Goal: Information Seeking & Learning: Find specific page/section

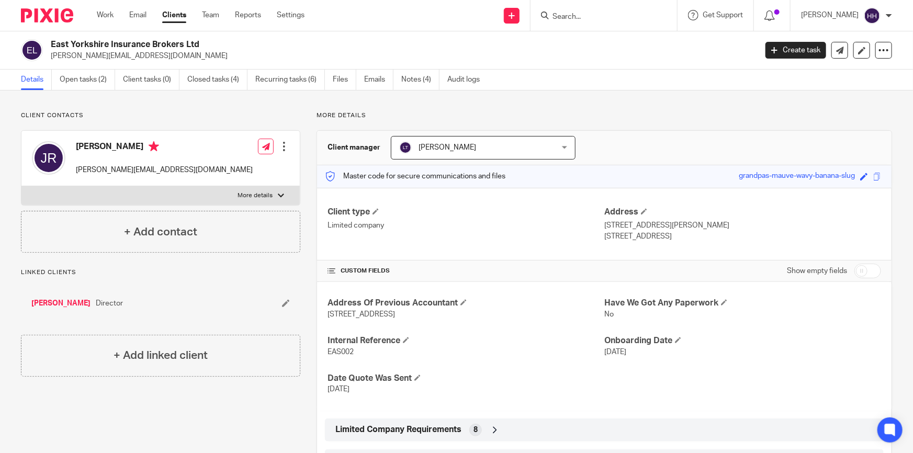
click at [588, 11] on form at bounding box center [607, 15] width 111 height 13
click at [590, 14] on input "Search" at bounding box center [599, 17] width 94 height 9
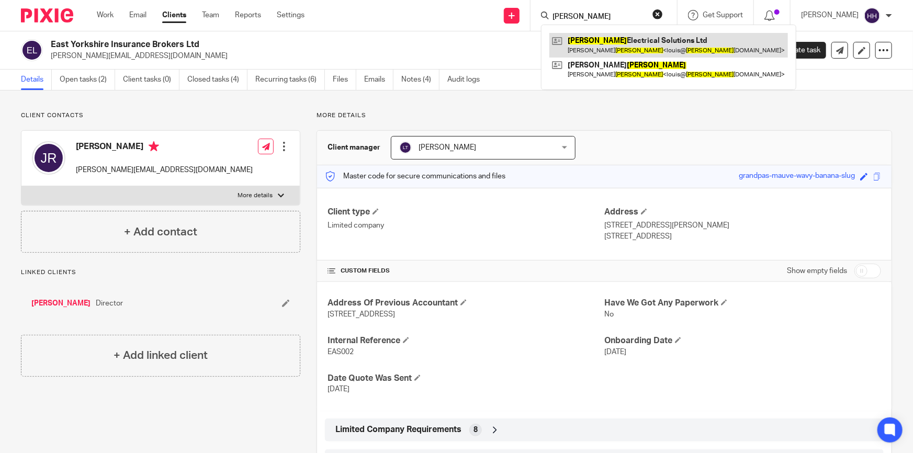
type input "yates"
click at [618, 40] on link at bounding box center [669, 45] width 239 height 24
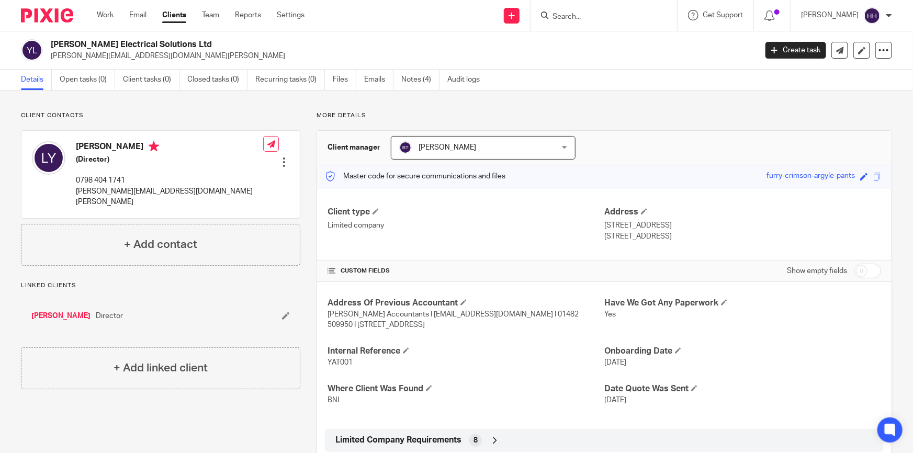
click at [173, 13] on link "Clients" at bounding box center [174, 15] width 24 height 10
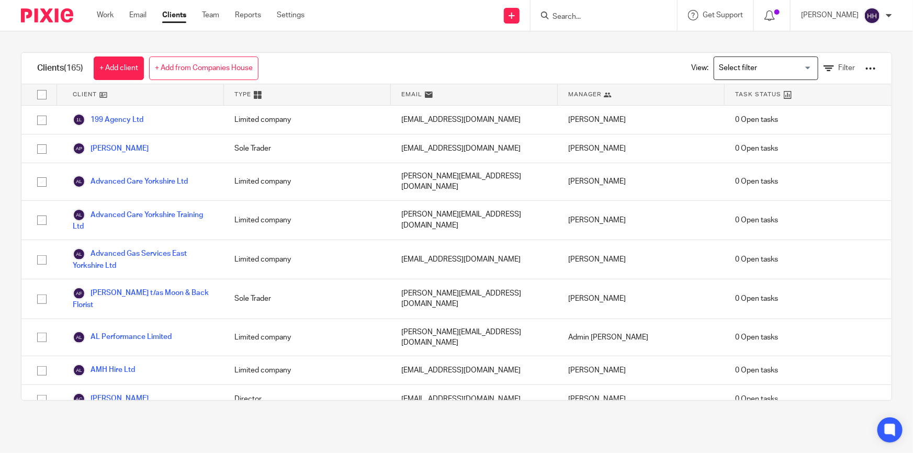
click at [620, 21] on form at bounding box center [607, 15] width 111 height 13
click at [608, 14] on input "Search" at bounding box center [599, 17] width 94 height 9
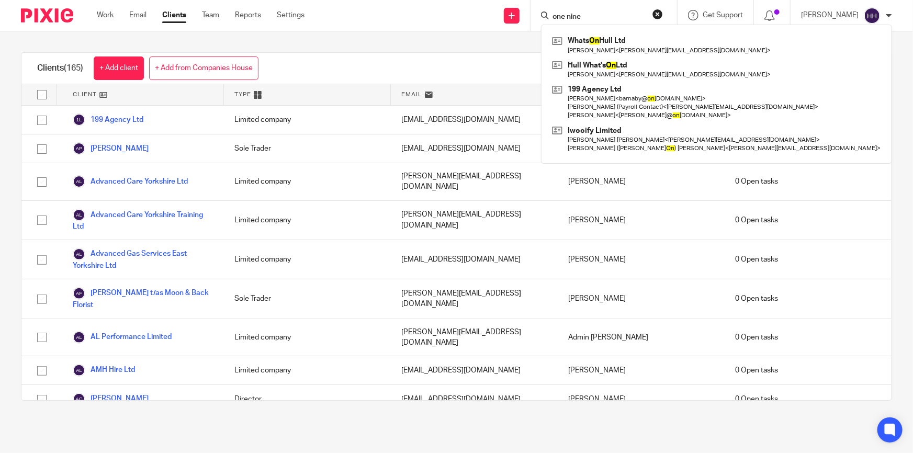
type input "one nine"
click button "submit" at bounding box center [0, 0] width 0 height 0
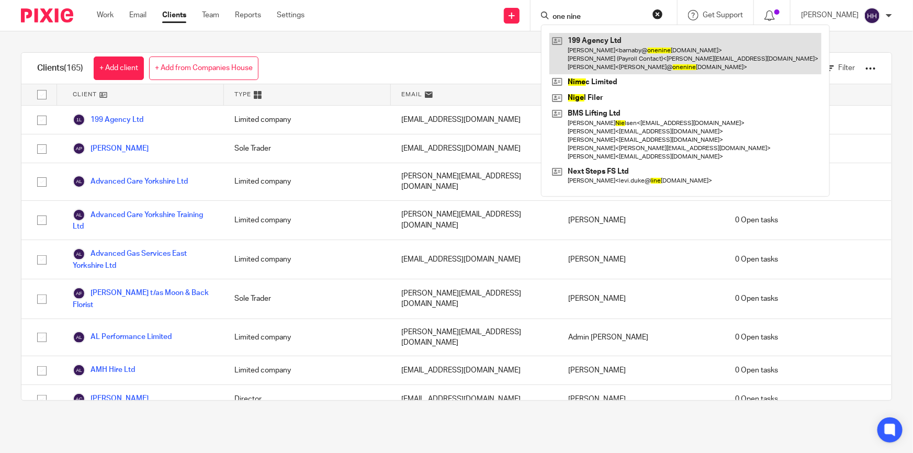
click at [609, 57] on link at bounding box center [686, 53] width 272 height 41
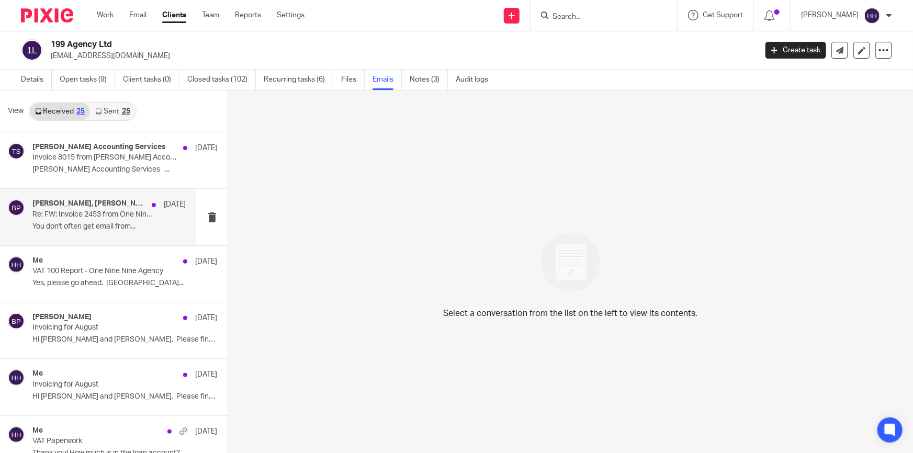
click at [68, 214] on p "Re: FW: Invoice 2453 from One Nine Nine" at bounding box center [93, 214] width 123 height 9
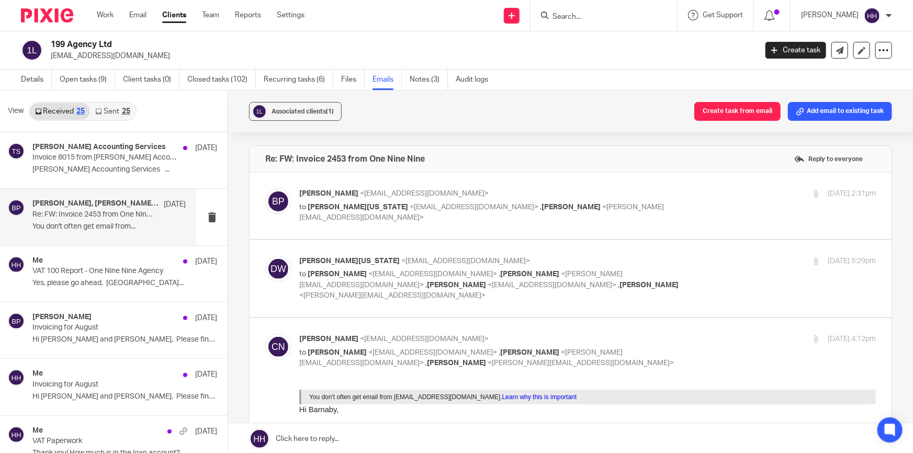
click at [686, 266] on div "7 Aug 2025 5:29pm" at bounding box center [780, 261] width 192 height 11
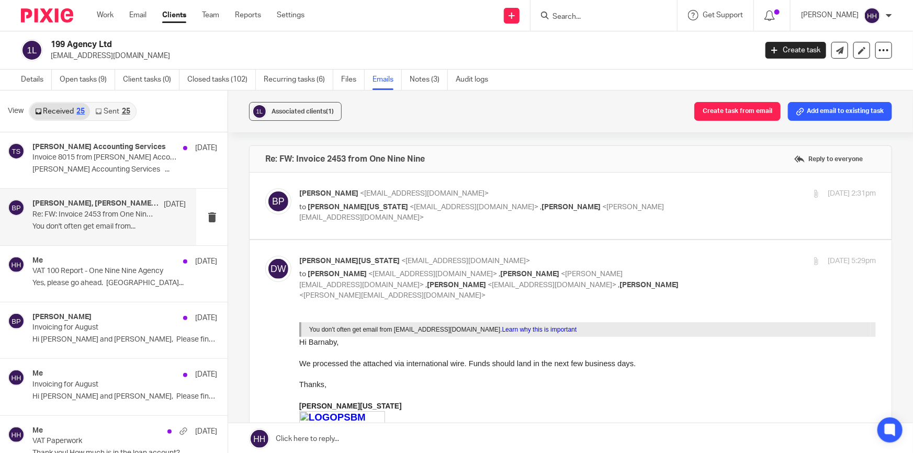
click at [691, 260] on div "7 Aug 2025 5:29pm" at bounding box center [780, 261] width 192 height 11
checkbox input "false"
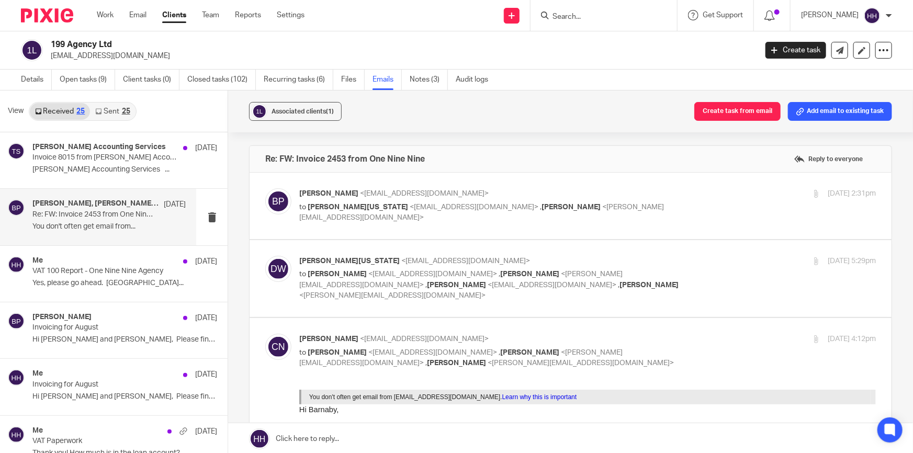
click at [694, 195] on div "7 Aug 2025 2:31pm" at bounding box center [780, 193] width 192 height 11
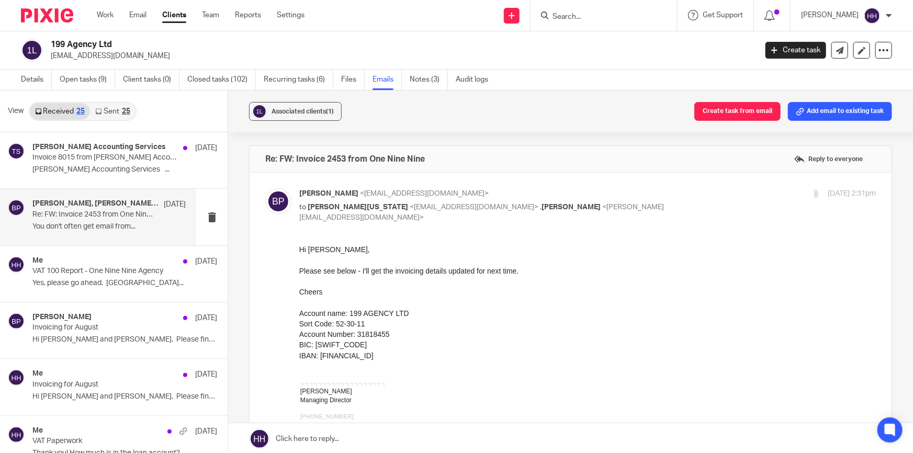
click at [694, 194] on div "7 Aug 2025 2:31pm" at bounding box center [780, 193] width 192 height 11
checkbox input "false"
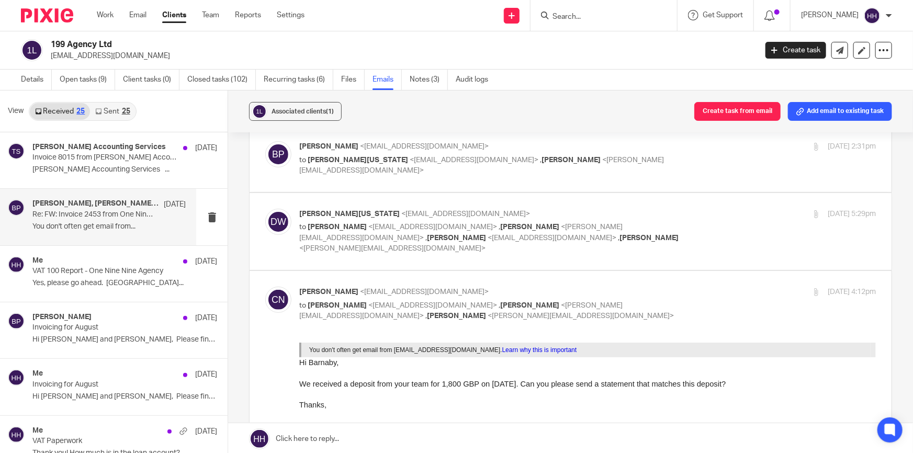
scroll to position [95, 0]
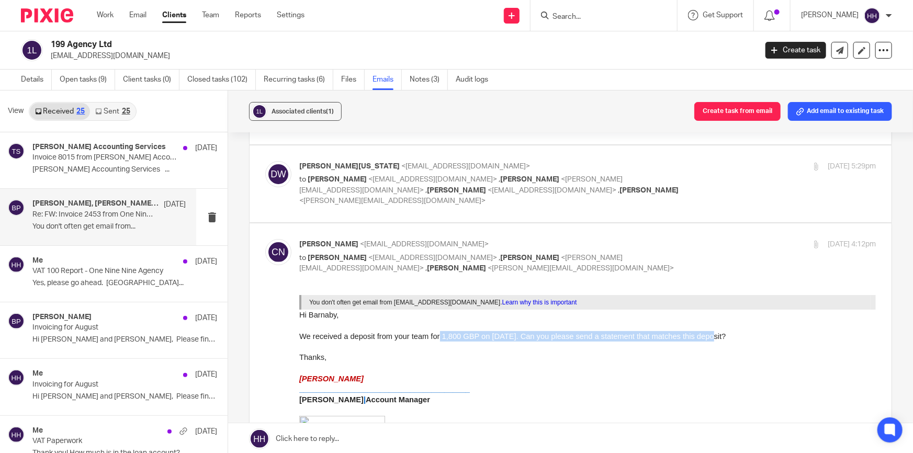
drag, startPoint x: 429, startPoint y: 337, endPoint x: 675, endPoint y: 334, distance: 245.5
click at [675, 334] on span "We received a deposit from your team for 1,800 GBP on August 8, 2025. Can you p…" at bounding box center [512, 336] width 427 height 8
click at [679, 334] on span "We received a deposit from your team for 1,800 GBP on August 8, 2025. Can you p…" at bounding box center [512, 336] width 427 height 8
click at [694, 239] on div "16 Sep 2025 4:12pm" at bounding box center [780, 244] width 192 height 11
checkbox input "false"
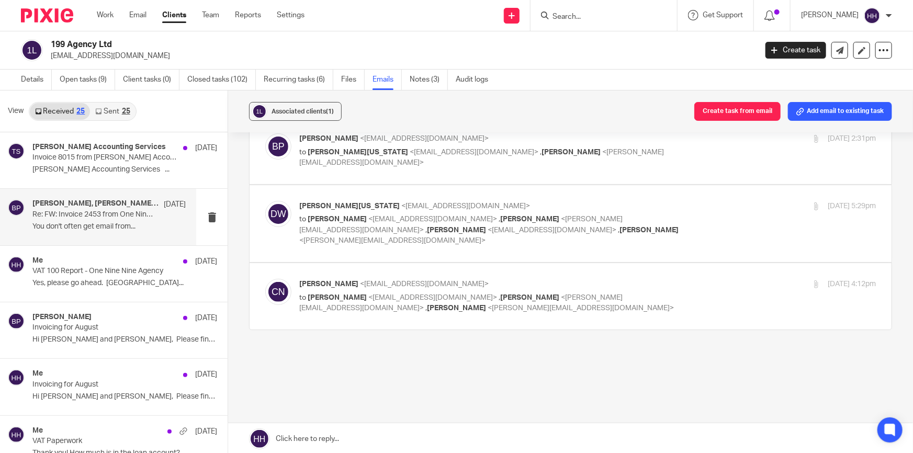
scroll to position [0, 0]
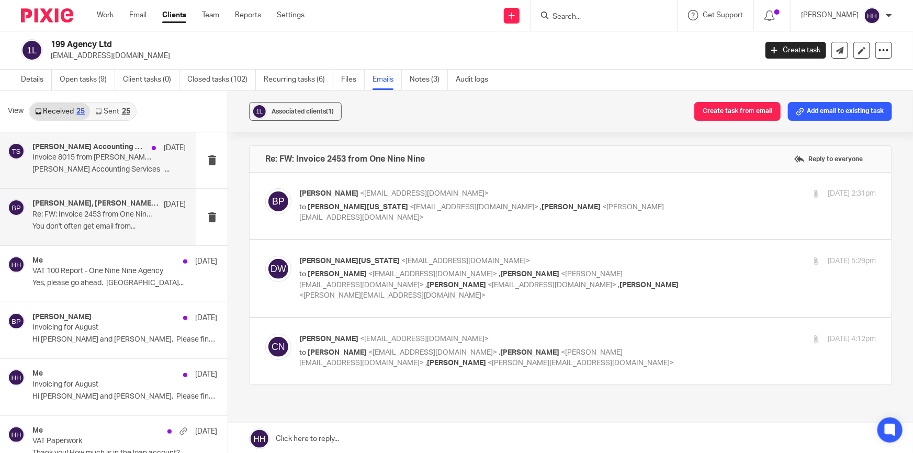
click at [138, 158] on p "Invoice 8015 from Turpin Accounting Services" at bounding box center [93, 157] width 123 height 9
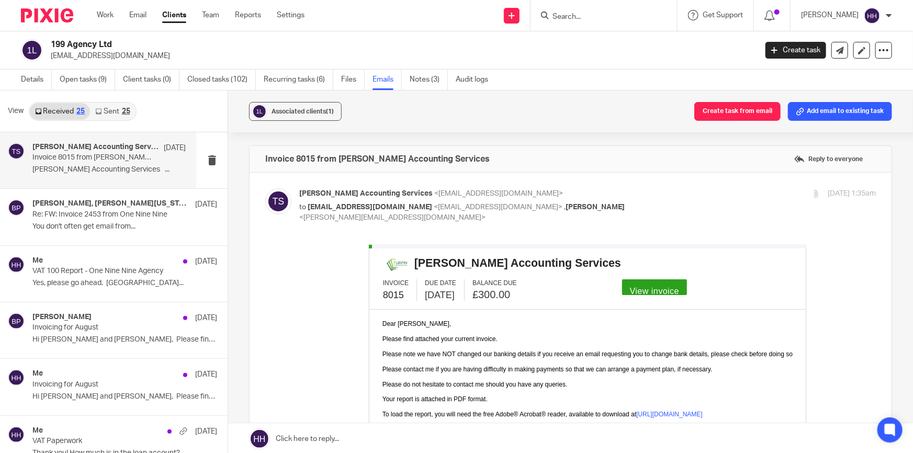
click at [115, 108] on link "Sent 25" at bounding box center [112, 111] width 45 height 17
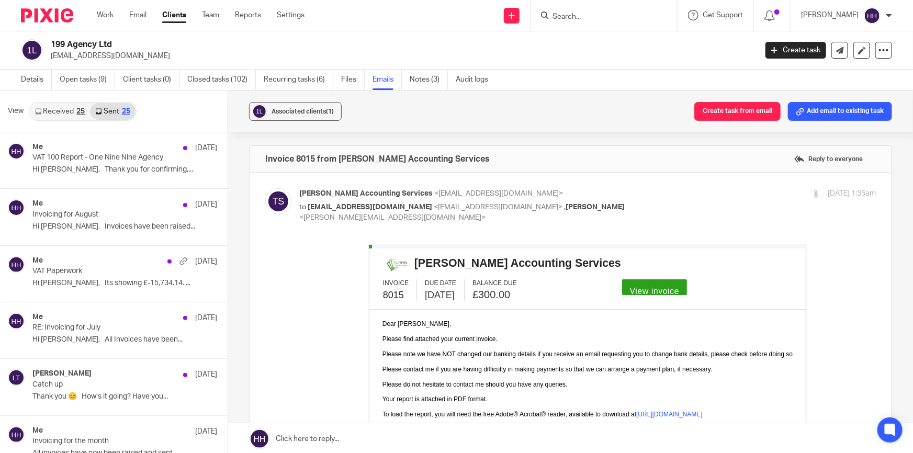
scroll to position [1, 0]
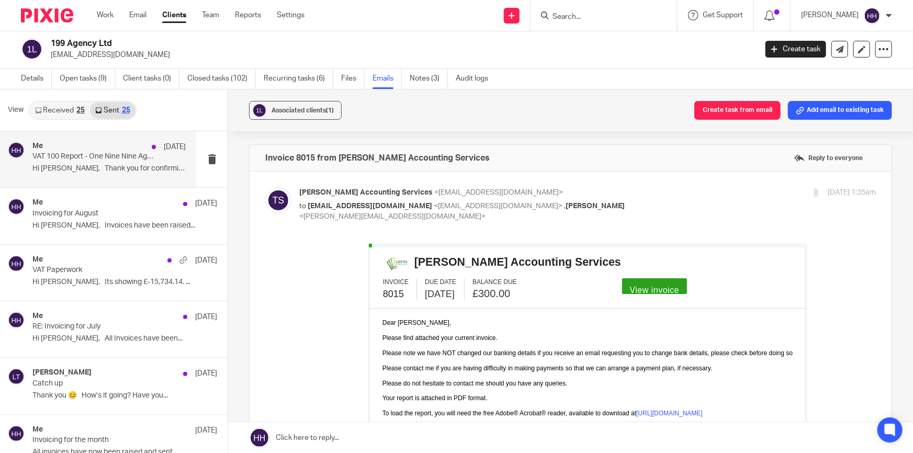
click at [115, 152] on p "VAT 100 Report - One Nine Nine Agency" at bounding box center [93, 156] width 123 height 9
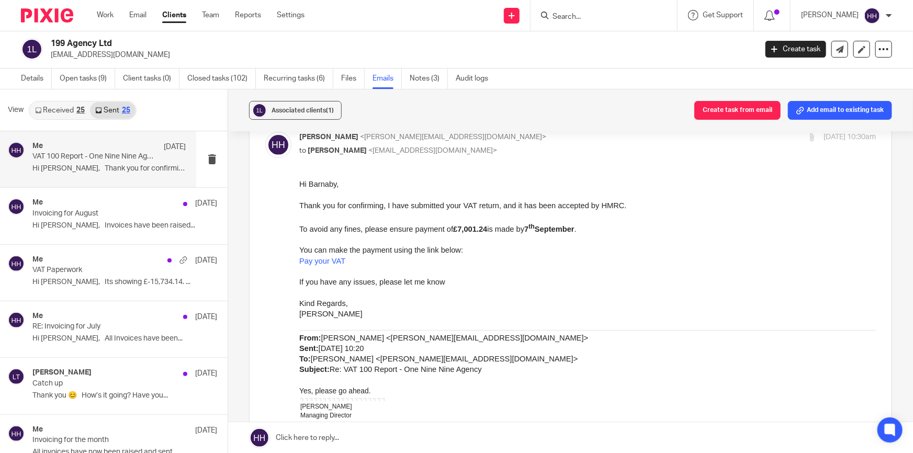
scroll to position [0, 0]
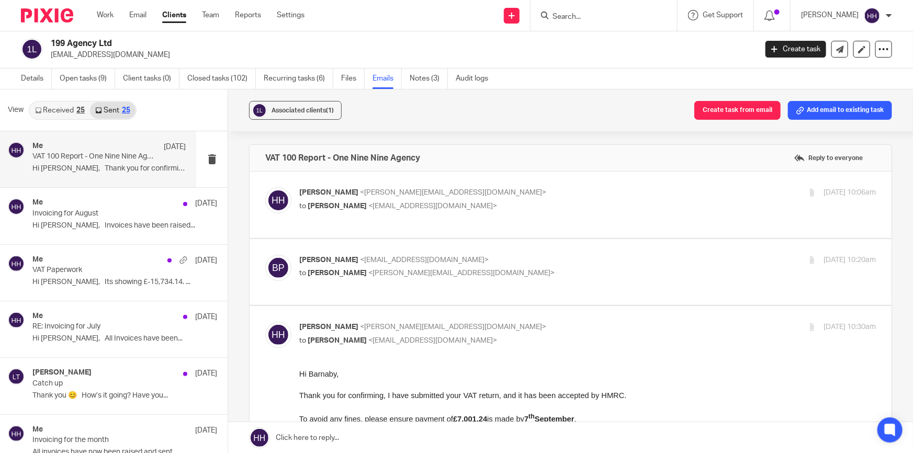
click at [612, 16] on input "Search" at bounding box center [599, 17] width 94 height 9
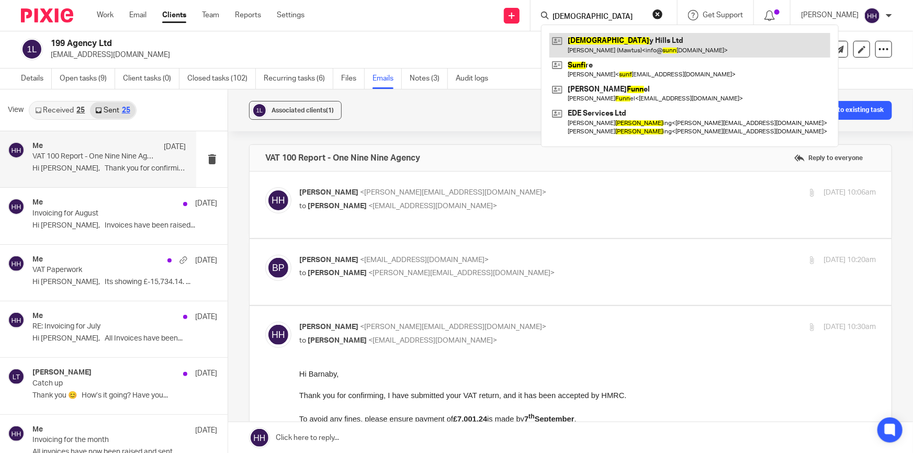
type input "SUNN"
click at [613, 37] on link at bounding box center [690, 45] width 281 height 24
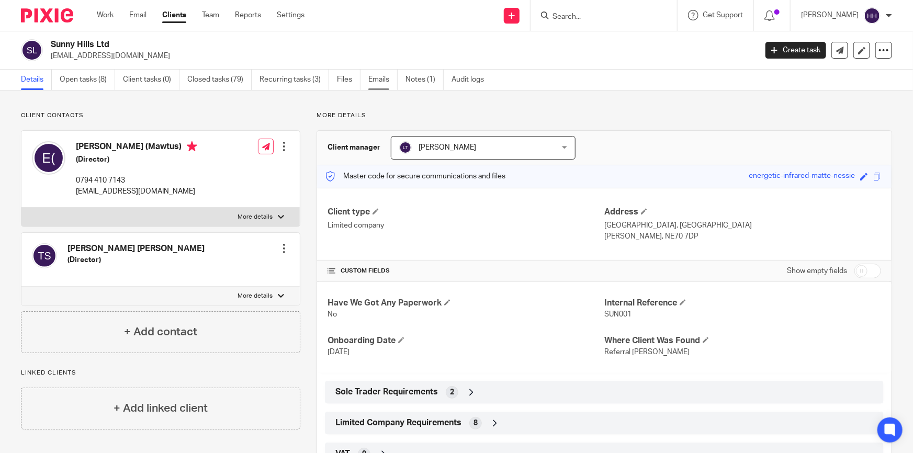
click at [373, 79] on link "Emails" at bounding box center [383, 80] width 29 height 20
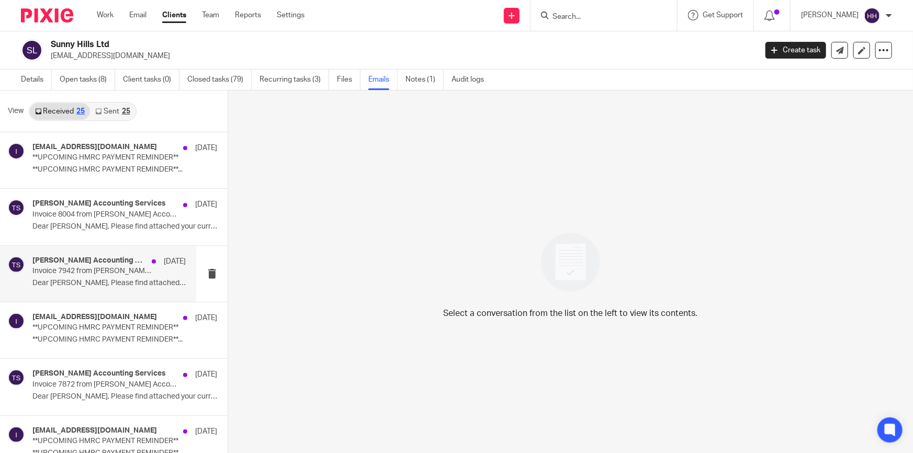
scroll to position [47, 0]
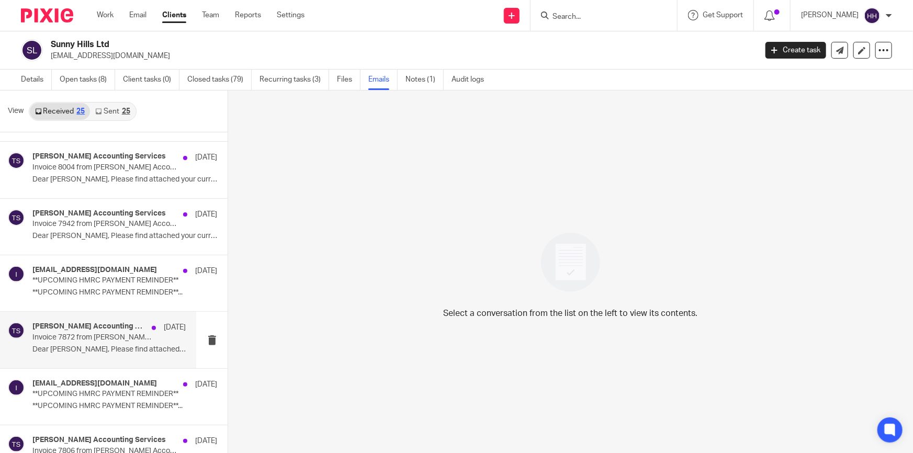
click at [82, 352] on p "Dear [PERSON_NAME], Please find attached your current..." at bounding box center [108, 349] width 153 height 9
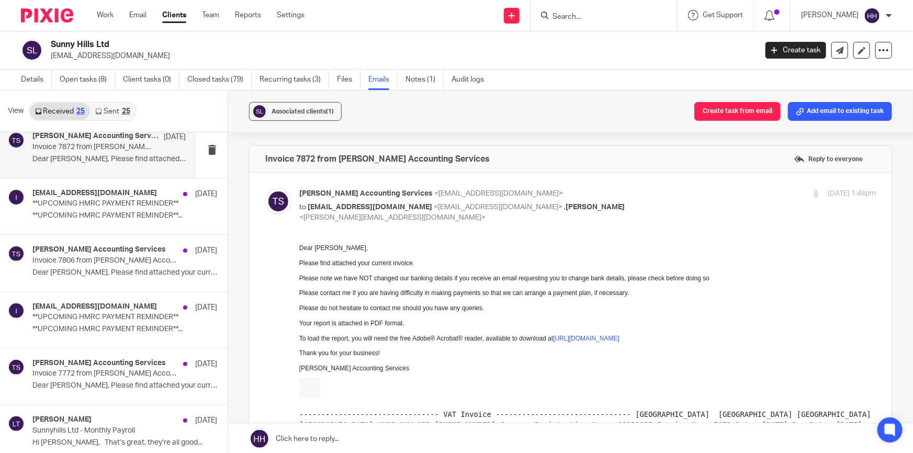
scroll to position [333, 0]
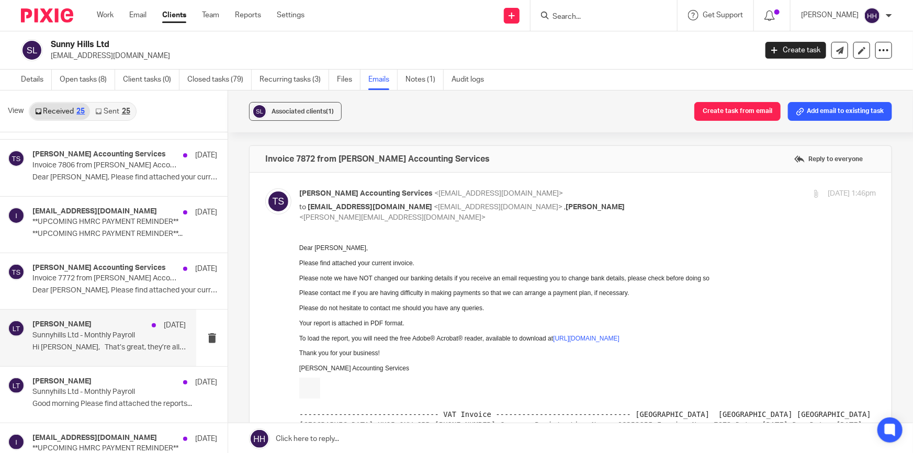
click at [122, 334] on p "Sunnyhills Ltd - Monthly Payroll" at bounding box center [93, 335] width 123 height 9
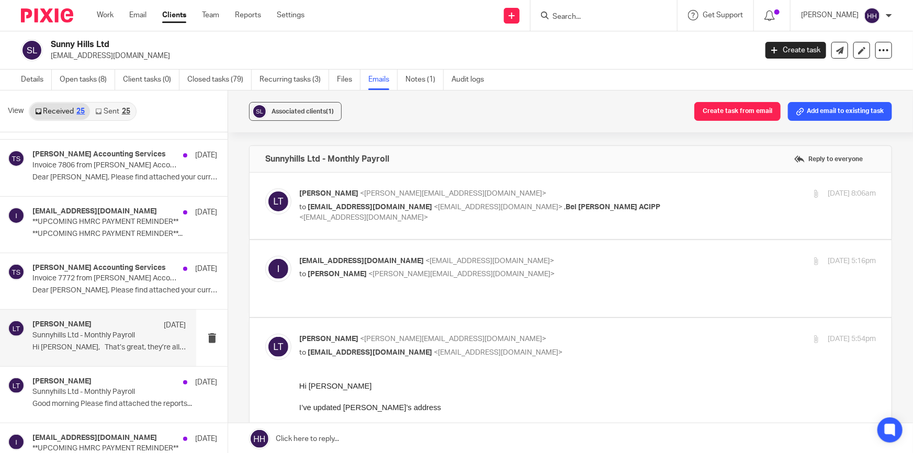
scroll to position [0, 0]
click at [656, 208] on p "to [EMAIL_ADDRESS][DOMAIN_NAME] <[EMAIL_ADDRESS][DOMAIN_NAME]> , Bel [PERSON_NA…" at bounding box center [491, 212] width 385 height 21
checkbox input "true"
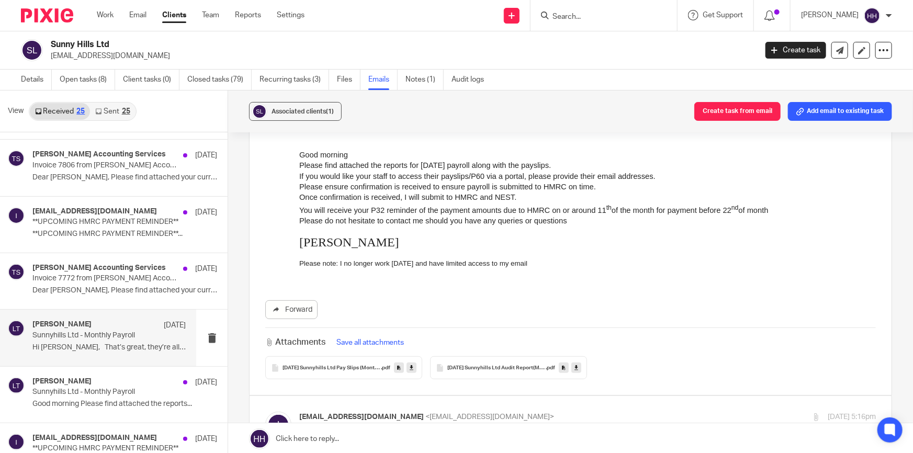
scroll to position [142, 0]
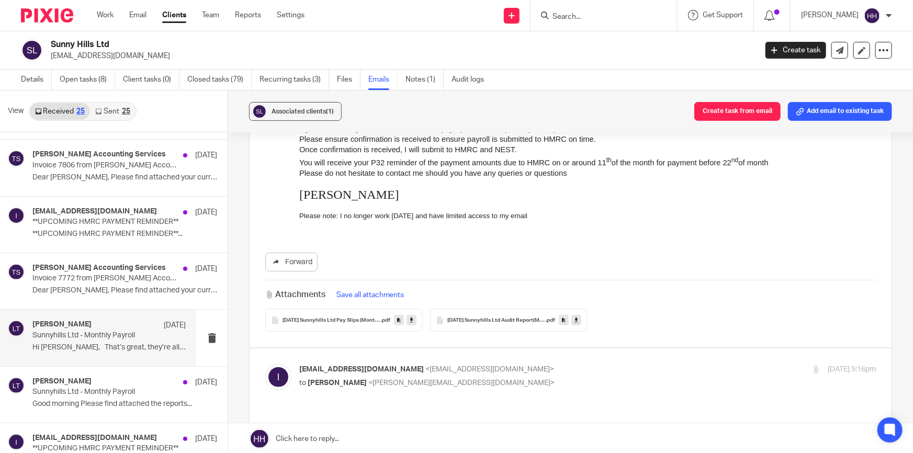
click at [334, 319] on span "[DATE] Sunnyhills Ltd Pay Slips (Monthly)" at bounding box center [332, 321] width 98 height 6
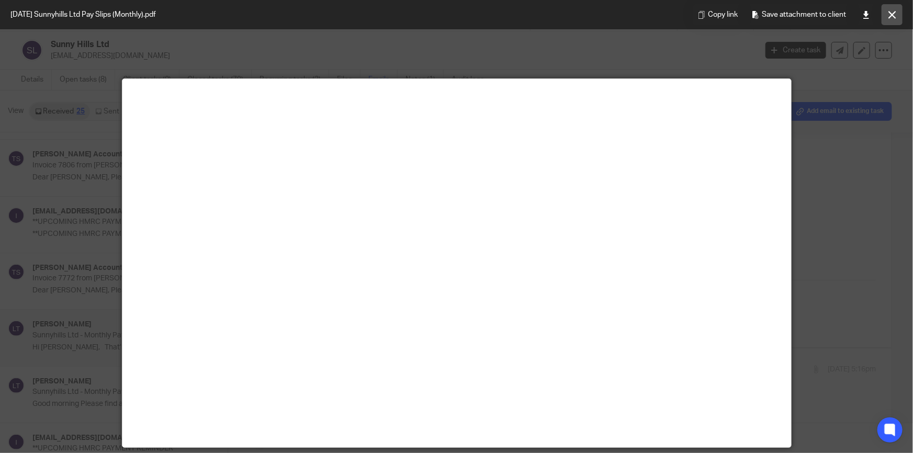
click at [897, 6] on button at bounding box center [892, 14] width 21 height 21
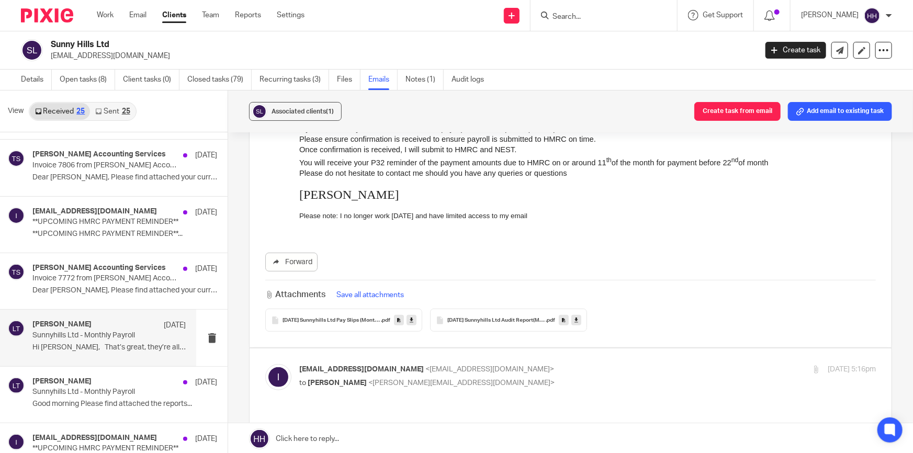
click at [113, 109] on link "Sent 25" at bounding box center [112, 111] width 45 height 17
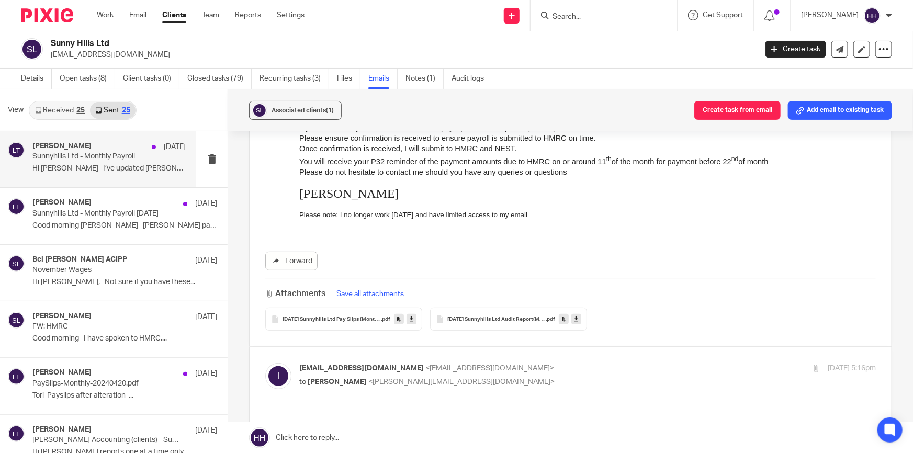
click at [100, 164] on p "Hi Tori I’ve updated Sophie’s address..." at bounding box center [108, 168] width 153 height 9
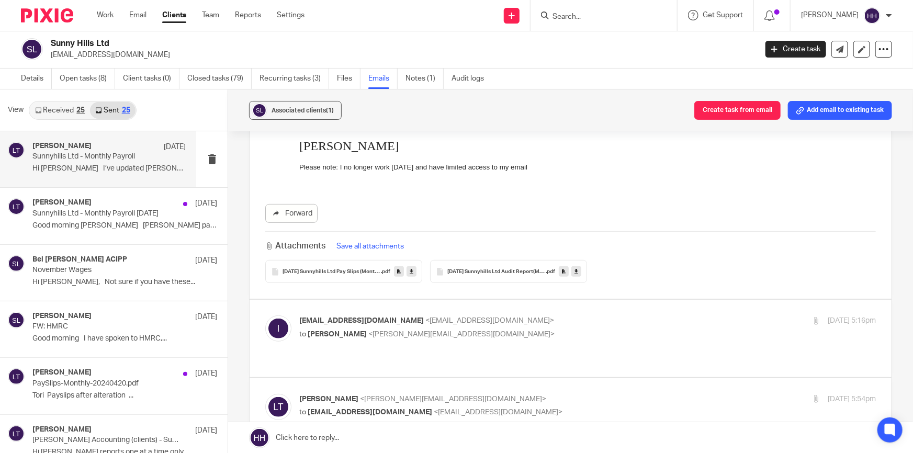
scroll to position [285, 0]
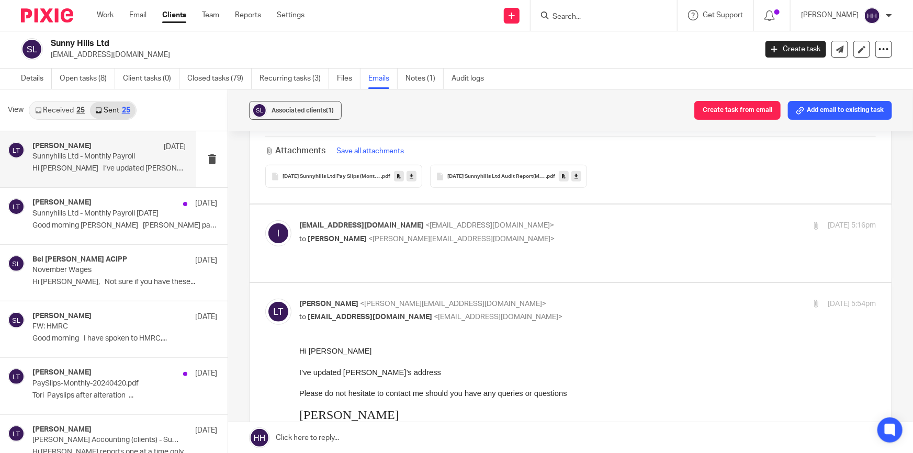
click at [518, 231] on div "info@sunnyhills.co.uk <info@sunnyhills.co.uk> to Liz Turpin <liz@turpinaccounti…" at bounding box center [491, 232] width 385 height 24
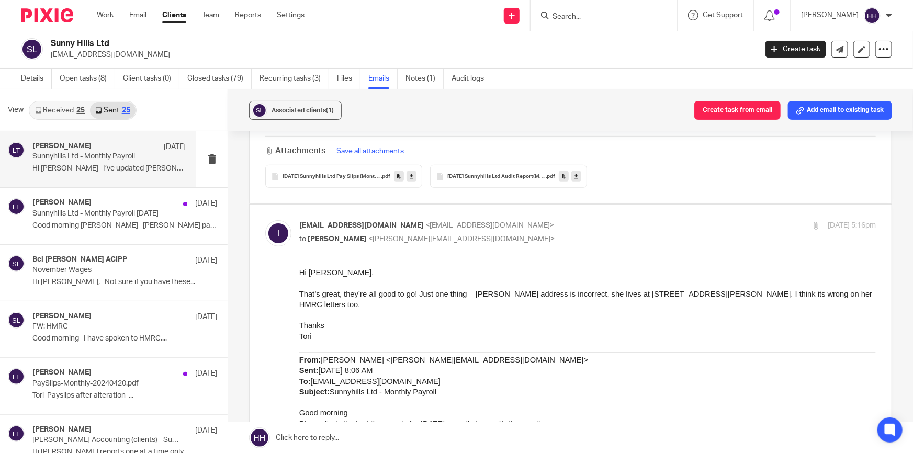
scroll to position [333, 0]
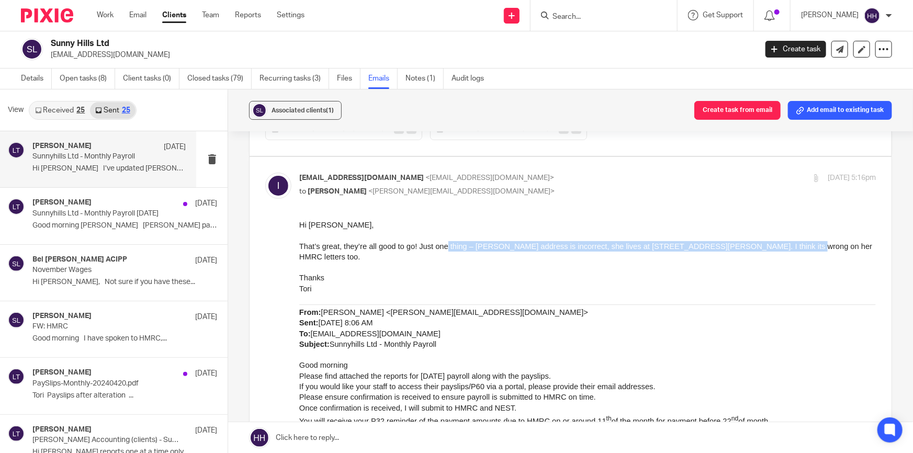
drag, startPoint x: 492, startPoint y: 245, endPoint x: 778, endPoint y: 240, distance: 286.9
click at [777, 240] on div "Hi Liz, That’s great, they’re all good to go! Just one thing – Sophie Bissets a…" at bounding box center [587, 431] width 577 height 422
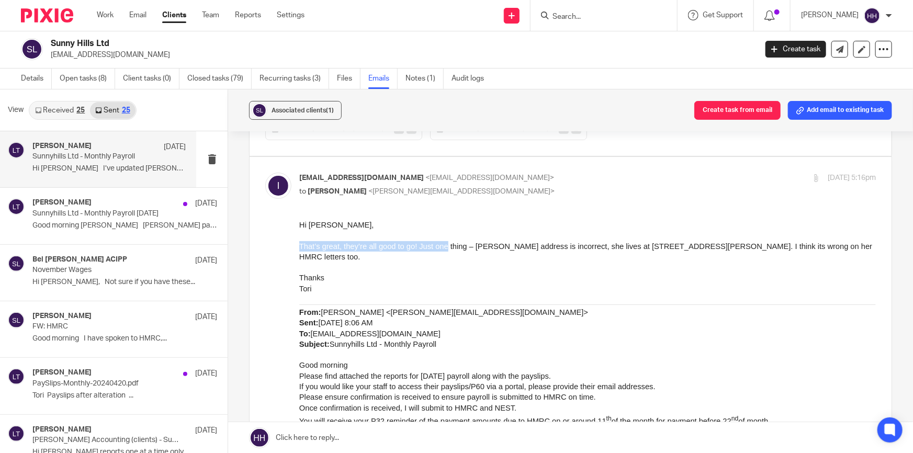
click at [786, 239] on p at bounding box center [587, 235] width 577 height 10
click at [565, 179] on p "info@sunnyhills.co.uk <info@sunnyhills.co.uk>" at bounding box center [491, 178] width 385 height 11
checkbox input "false"
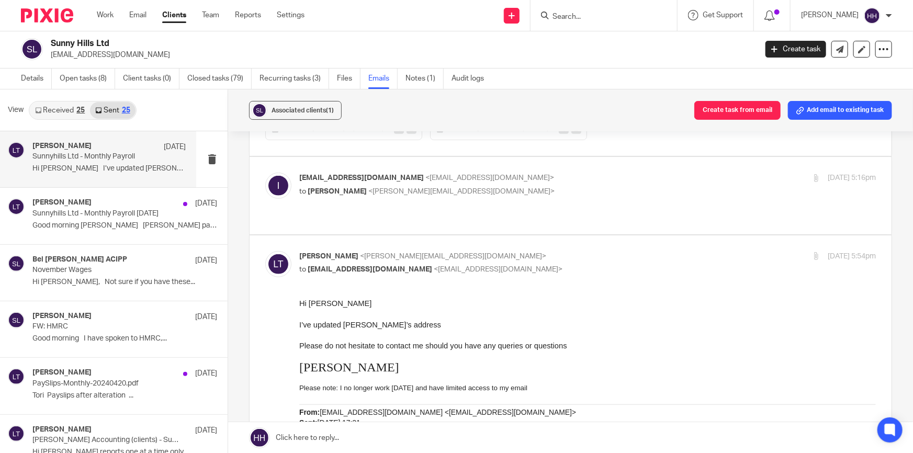
click at [567, 251] on p "Liz Turpin <liz@turpinaccounting.co.uk>" at bounding box center [491, 256] width 385 height 11
checkbox input "false"
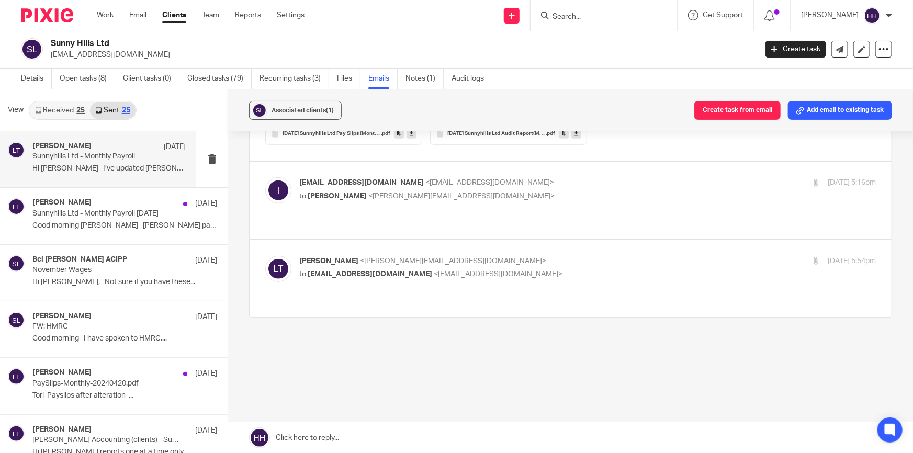
scroll to position [288, 0]
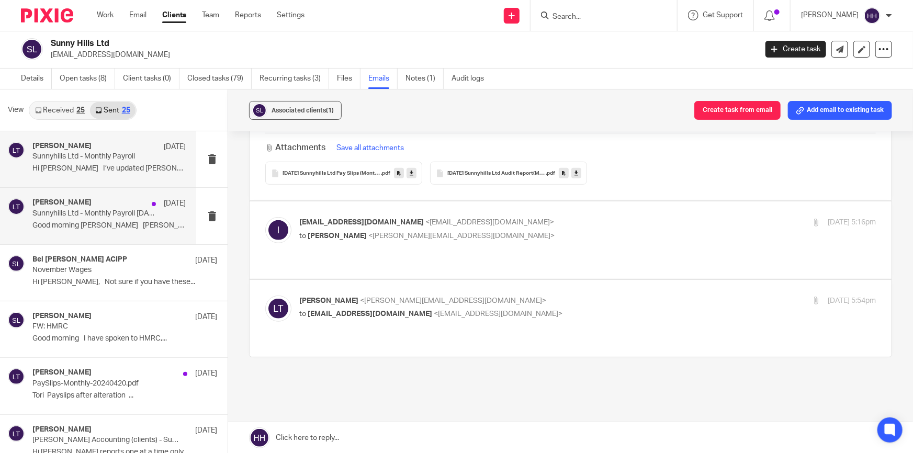
click at [88, 204] on div "Liz Turpin 28 Mar" at bounding box center [108, 203] width 153 height 10
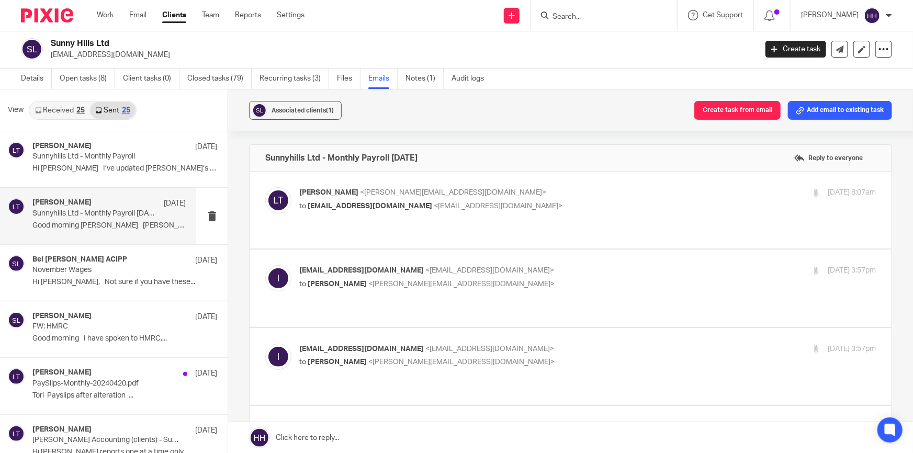
scroll to position [0, 0]
click at [560, 194] on p "Liz Turpin <liz@turpinaccounting.co.uk>" at bounding box center [491, 192] width 385 height 11
checkbox input "true"
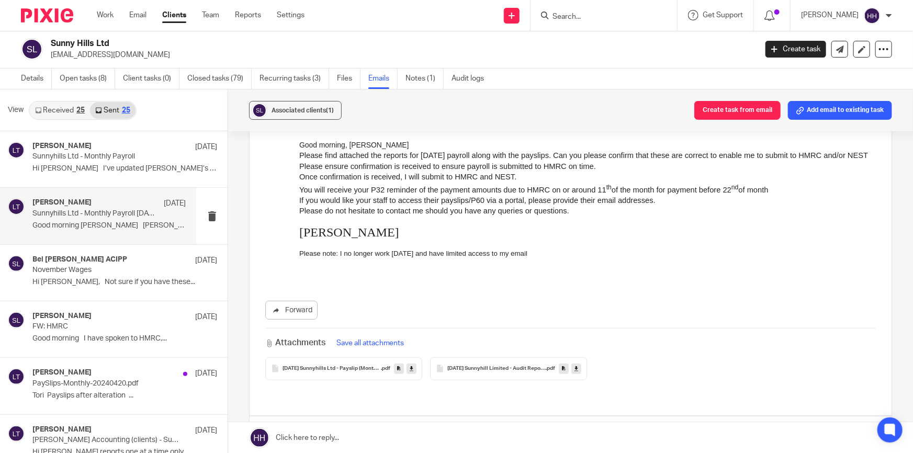
scroll to position [142, 0]
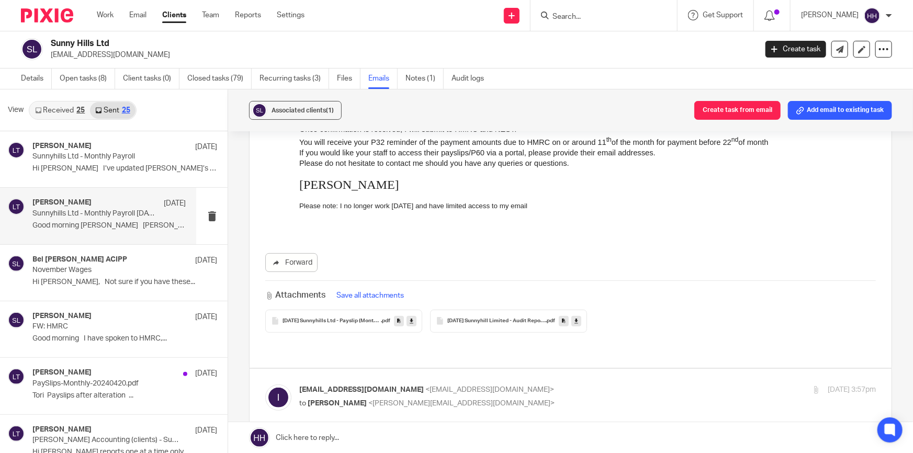
click at [463, 314] on div "2025-03-31 Sunnyhill Limited - Audit Report (Monthly) .pdf" at bounding box center [508, 321] width 157 height 23
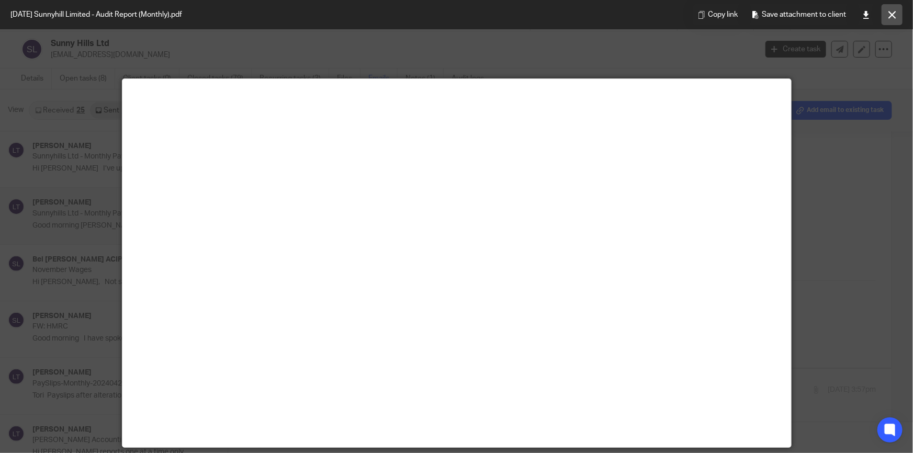
click at [895, 16] on icon at bounding box center [893, 15] width 8 height 8
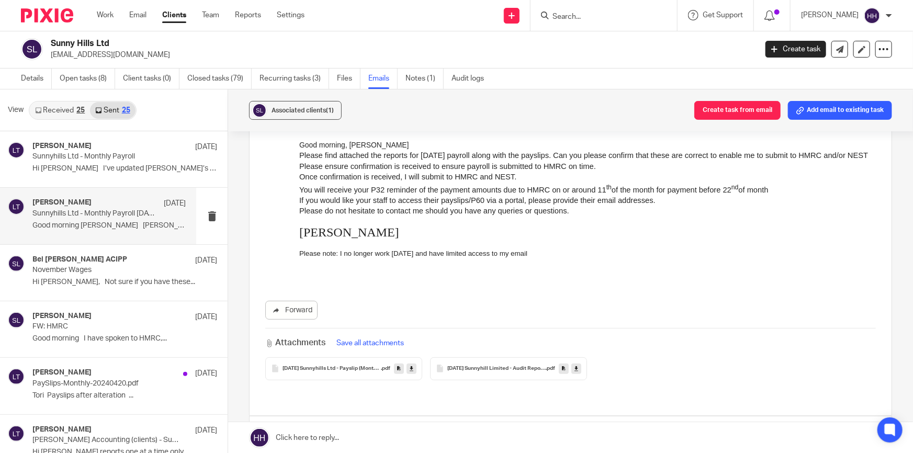
scroll to position [47, 0]
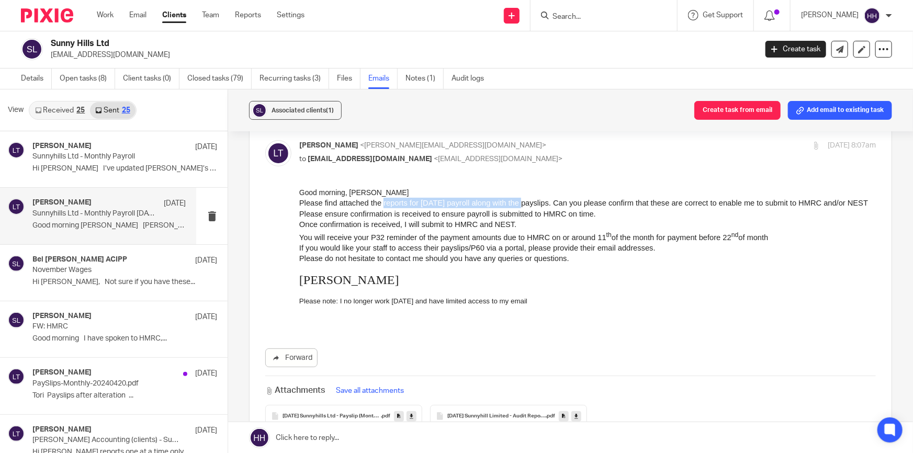
drag, startPoint x: 384, startPoint y: 202, endPoint x: 526, endPoint y: 200, distance: 141.9
click at [526, 200] on span "Please find attached the reports for March 2025 payroll along with the payslips…" at bounding box center [583, 202] width 569 height 8
click at [556, 200] on span "Please find attached the reports for March 2025 payroll along with the payslips…" at bounding box center [583, 202] width 569 height 8
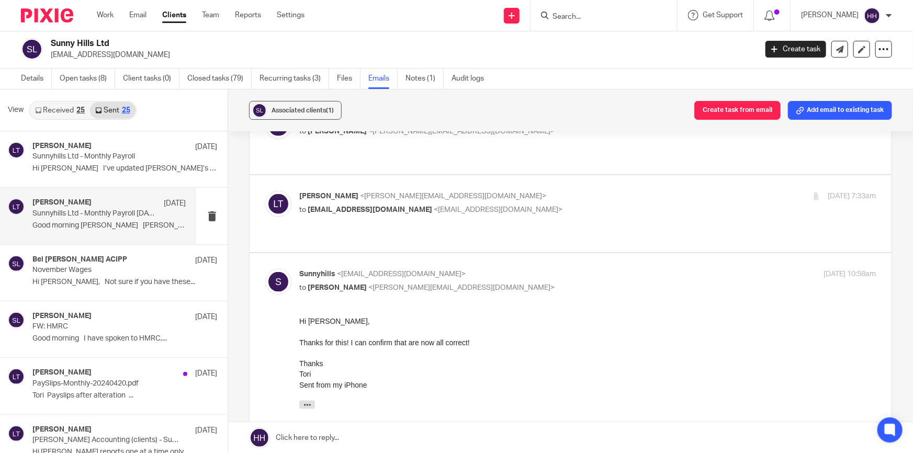
scroll to position [476, 0]
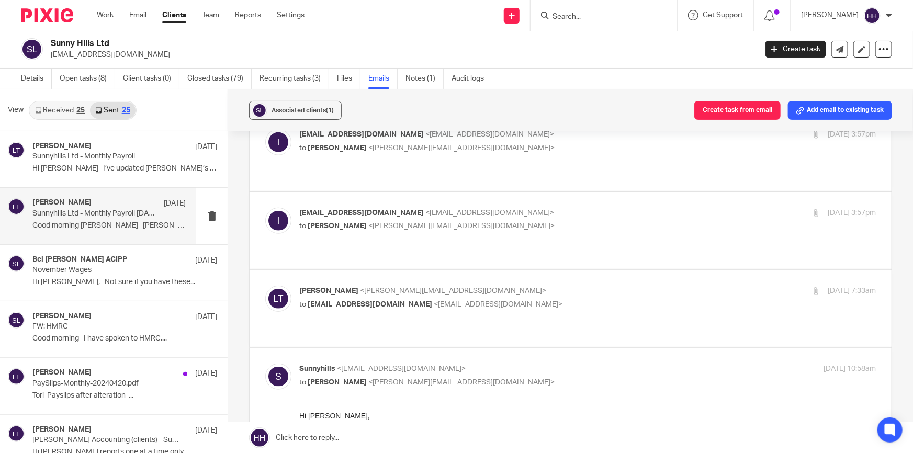
click at [526, 286] on div "Liz Turpin <liz@turpinaccounting.co.uk> to info@sunnyhills.co.uk <info@sunnyhil…" at bounding box center [491, 298] width 385 height 24
checkbox input "true"
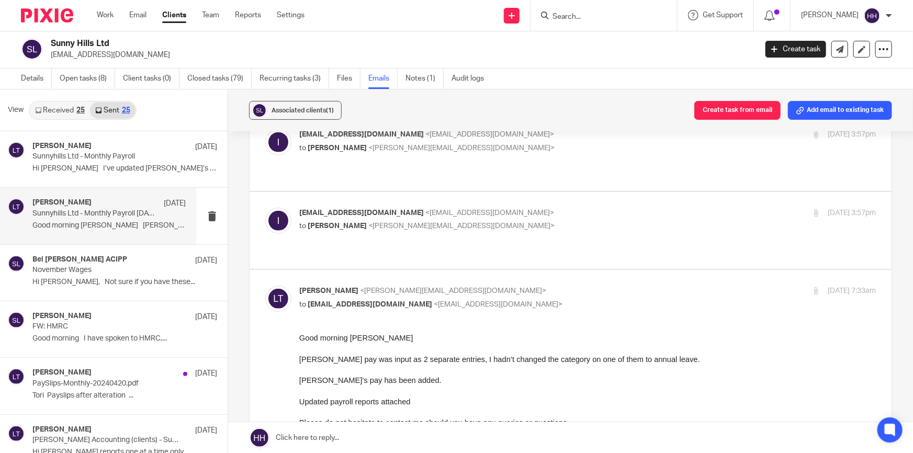
scroll to position [0, 0]
drag, startPoint x: 613, startPoint y: 370, endPoint x: 666, endPoint y: 370, distance: 52.9
click at [630, 381] on p "Sophie’s pay has been added." at bounding box center [587, 380] width 577 height 10
drag, startPoint x: 314, startPoint y: 403, endPoint x: 478, endPoint y: 426, distance: 166.0
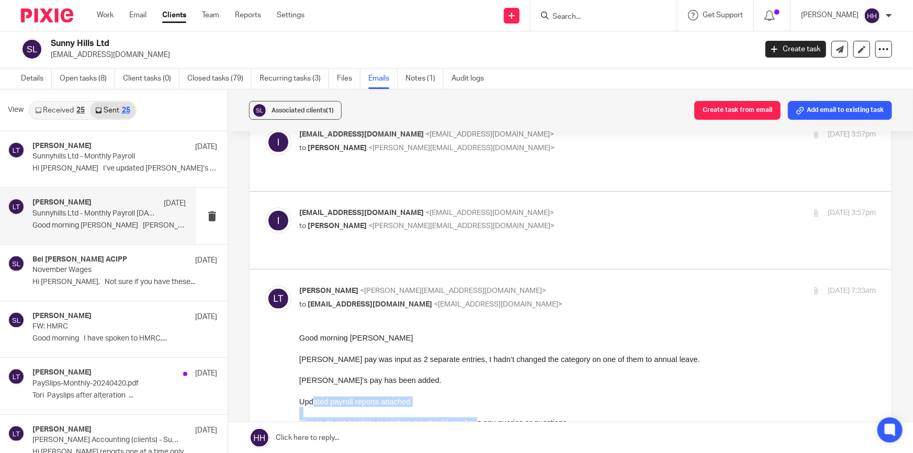
click at [488, 424] on span "Please do not hesitate to contact me should you have any queries or questions" at bounding box center [433, 422] width 268 height 8
click at [536, 208] on p "[EMAIL_ADDRESS][DOMAIN_NAME] <[EMAIL_ADDRESS][DOMAIN_NAME]>" at bounding box center [491, 213] width 385 height 11
checkbox input "true"
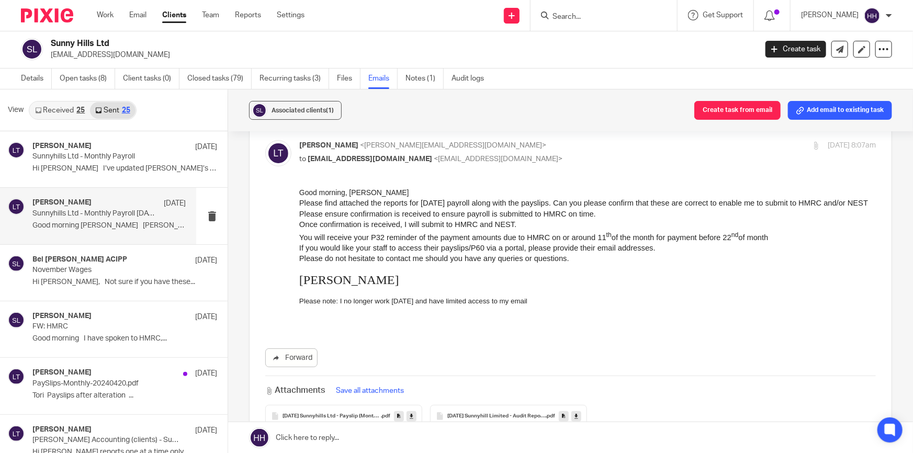
scroll to position [95, 0]
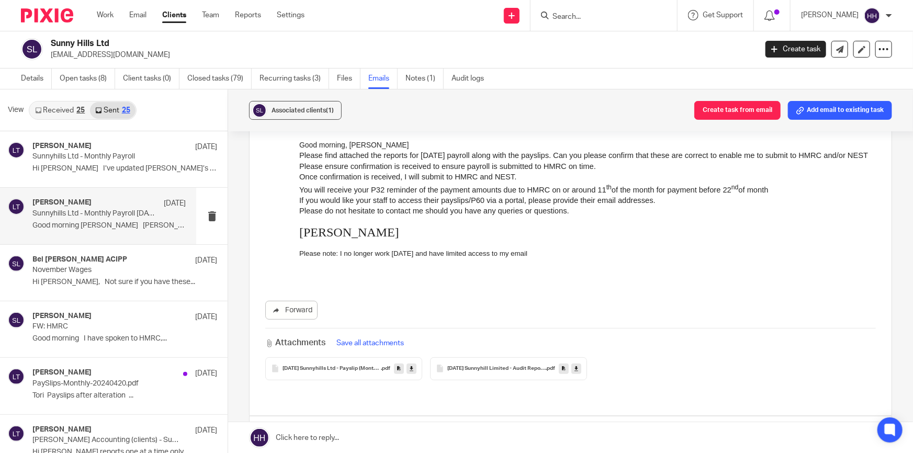
click at [482, 370] on span "2025-03-31 Sunnyhill Limited - Audit Report (Monthly)" at bounding box center [497, 369] width 98 height 6
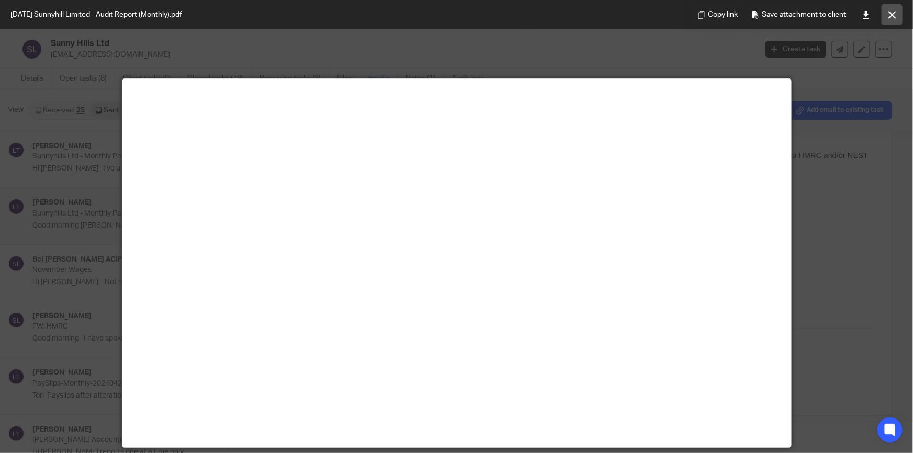
click at [892, 12] on icon at bounding box center [893, 15] width 8 height 8
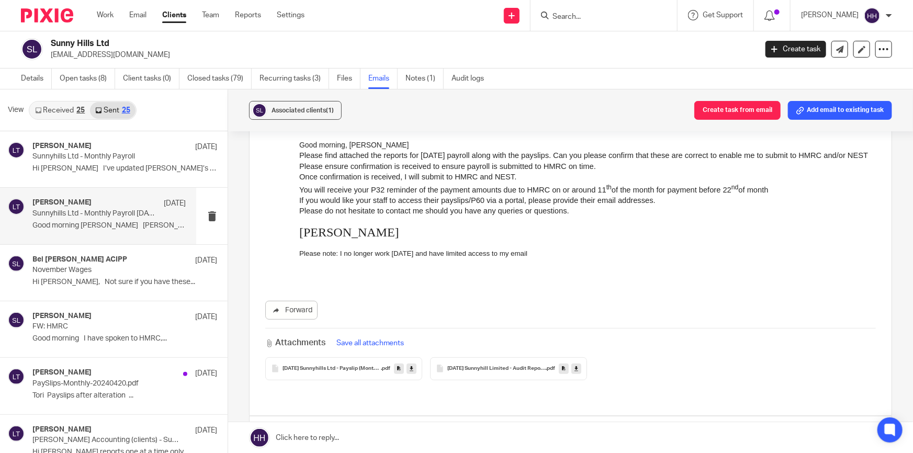
click at [331, 361] on div "2025-03-31 Sunnyhills Ltd - Payslip (Monthly) .pdf" at bounding box center [343, 369] width 157 height 23
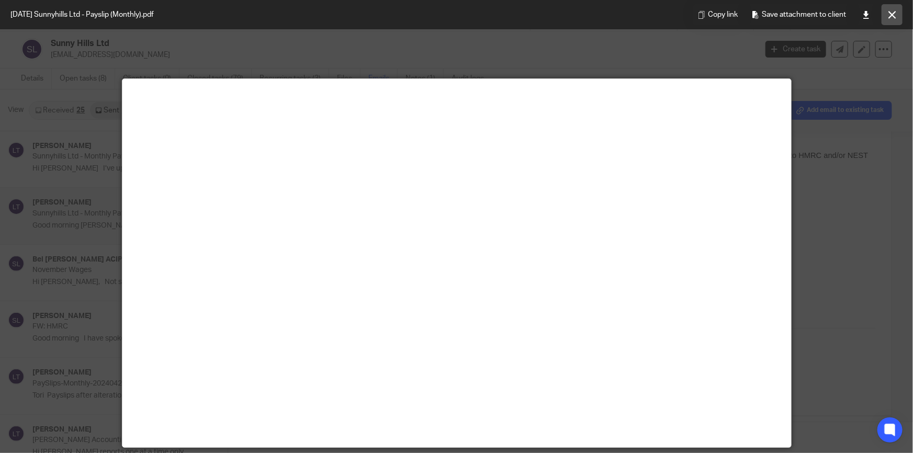
click at [896, 9] on button at bounding box center [892, 14] width 21 height 21
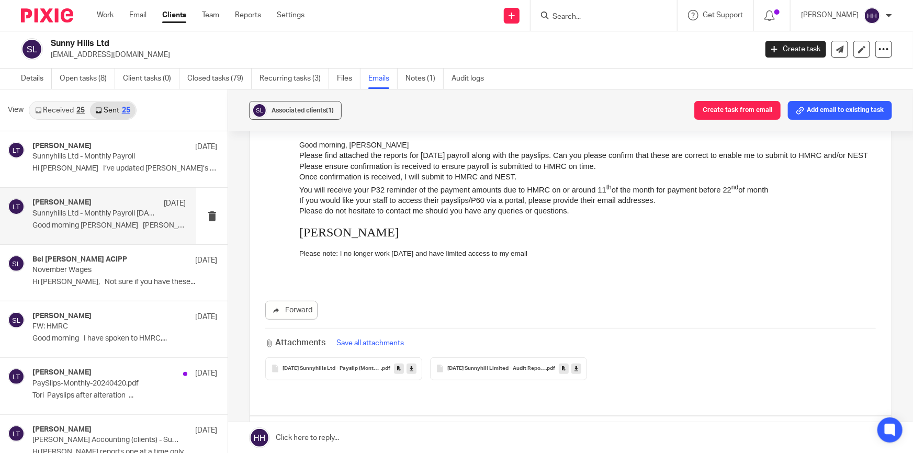
click at [523, 363] on div "2025-03-31 Sunnyhill Limited - Audit Report (Monthly) .pdf" at bounding box center [508, 369] width 157 height 23
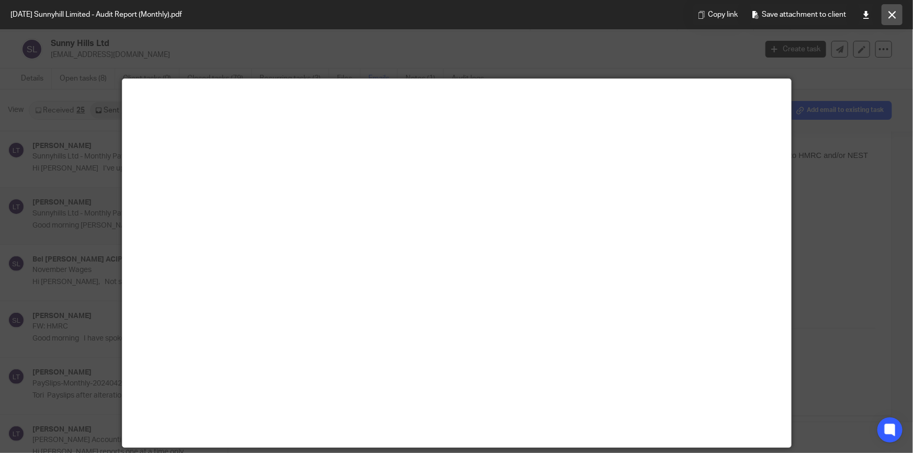
click at [895, 17] on icon at bounding box center [893, 15] width 8 height 8
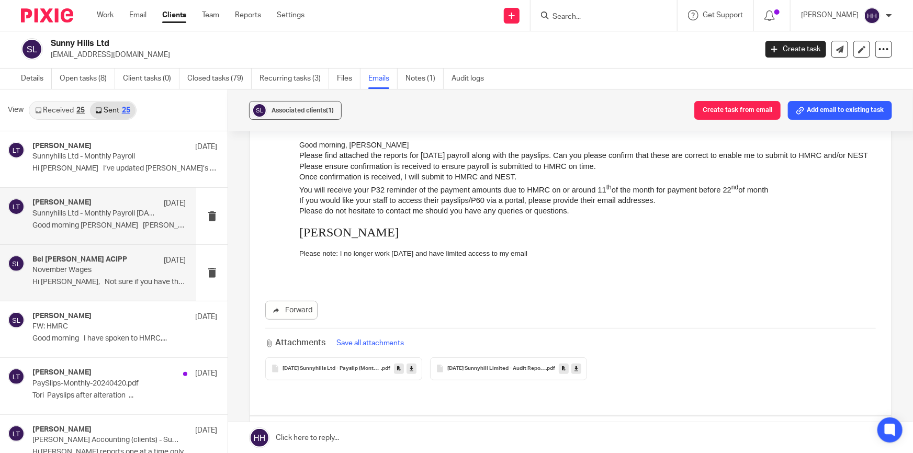
click at [74, 266] on p "November Wages" at bounding box center [93, 270] width 123 height 9
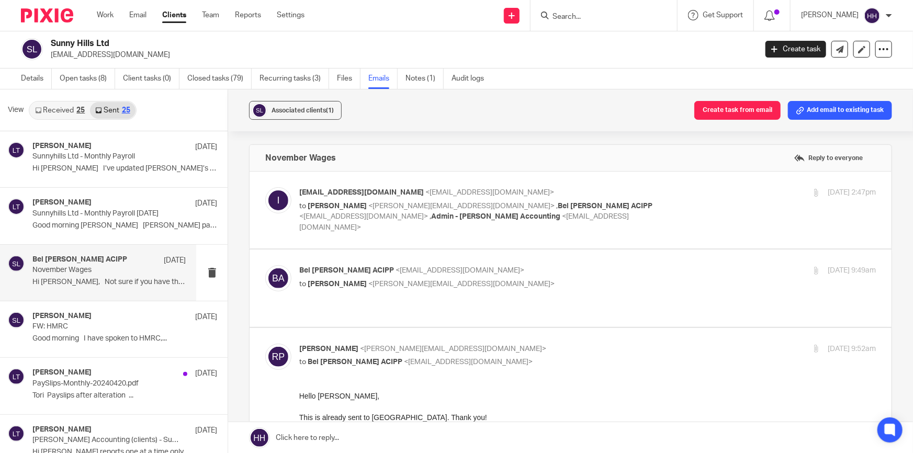
scroll to position [0, 0]
click at [684, 194] on div "25 Nov 2024 2:47pm" at bounding box center [780, 192] width 192 height 11
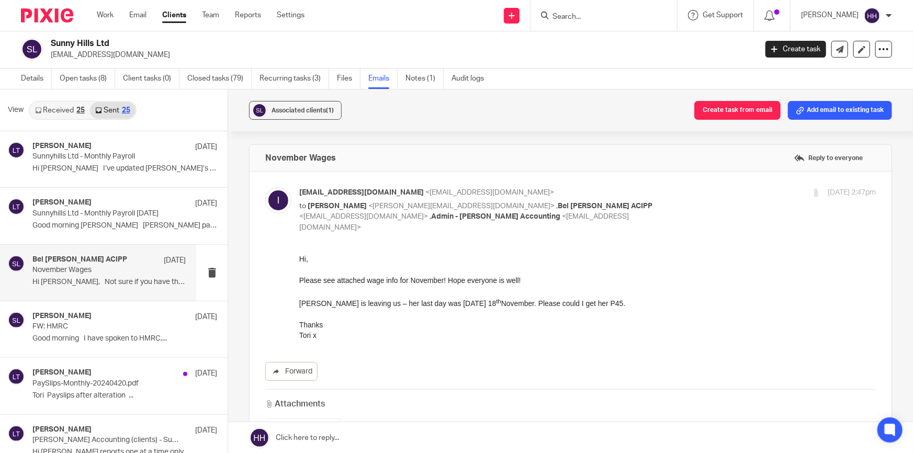
click at [684, 194] on div "25 Nov 2024 2:47pm" at bounding box center [780, 192] width 192 height 11
checkbox input "false"
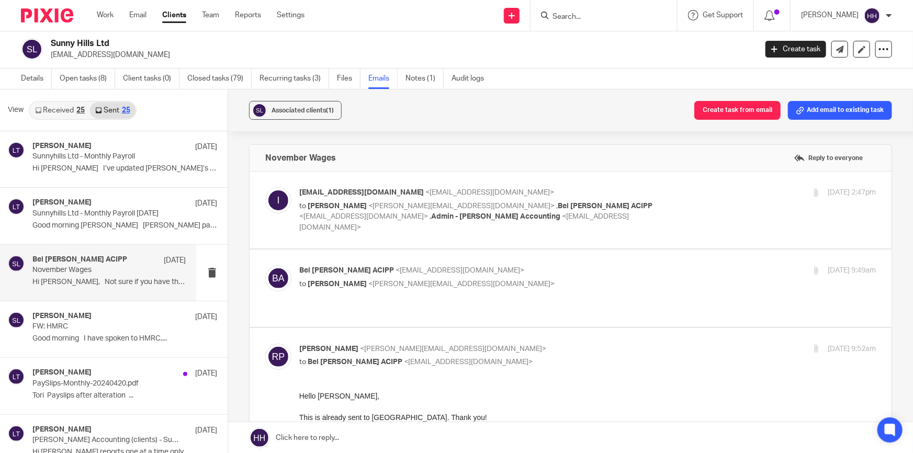
click at [624, 279] on p "to Renee Pajarillaga <renee@turpinaccounting.co.uk>" at bounding box center [491, 284] width 385 height 11
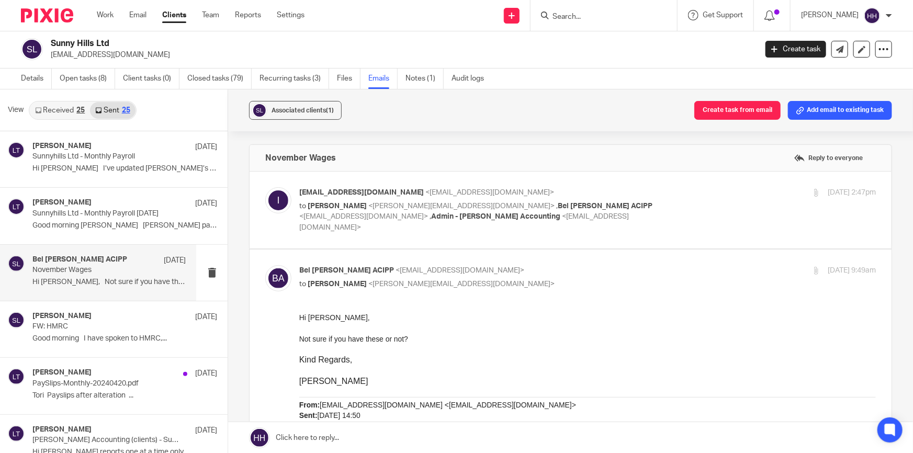
click at [582, 265] on p "Bel Turpin ACIPP <bel@turpinaccounting.co.uk>" at bounding box center [491, 270] width 385 height 11
checkbox input "false"
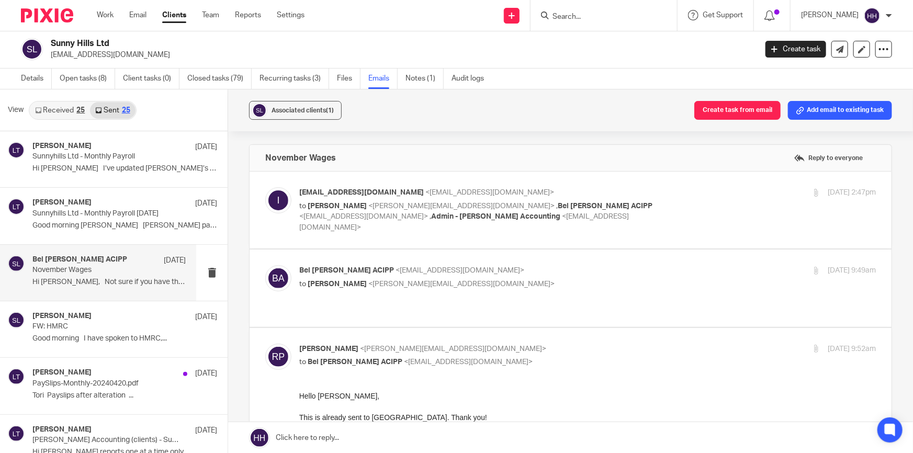
click at [533, 344] on p "Renee Pajarillaga <renee@turpinaccounting.co.uk>" at bounding box center [491, 349] width 385 height 11
checkbox input "false"
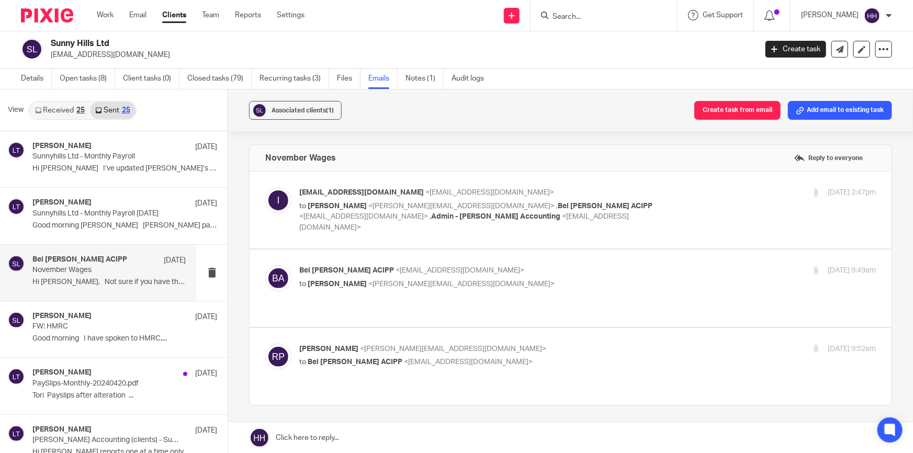
click at [560, 265] on p "Bel Turpin ACIPP <bel@turpinaccounting.co.uk>" at bounding box center [491, 270] width 385 height 11
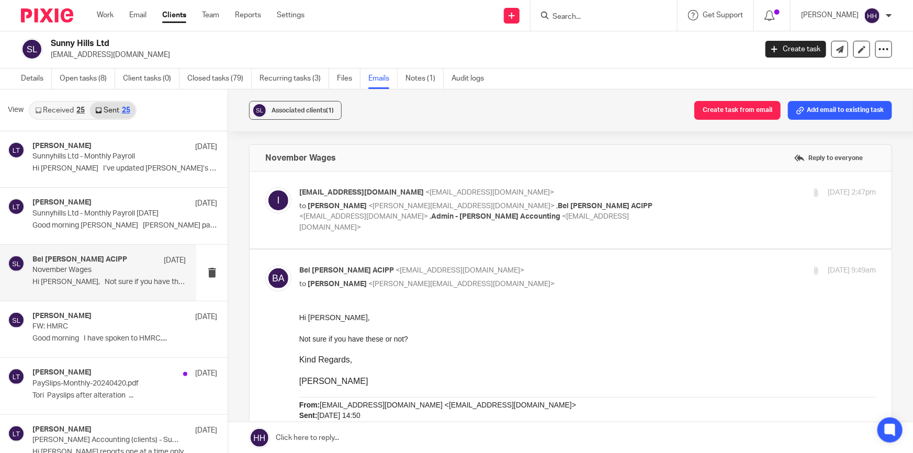
click at [583, 265] on p "Bel Turpin ACIPP <bel@turpinaccounting.co.uk>" at bounding box center [491, 270] width 385 height 11
checkbox input "false"
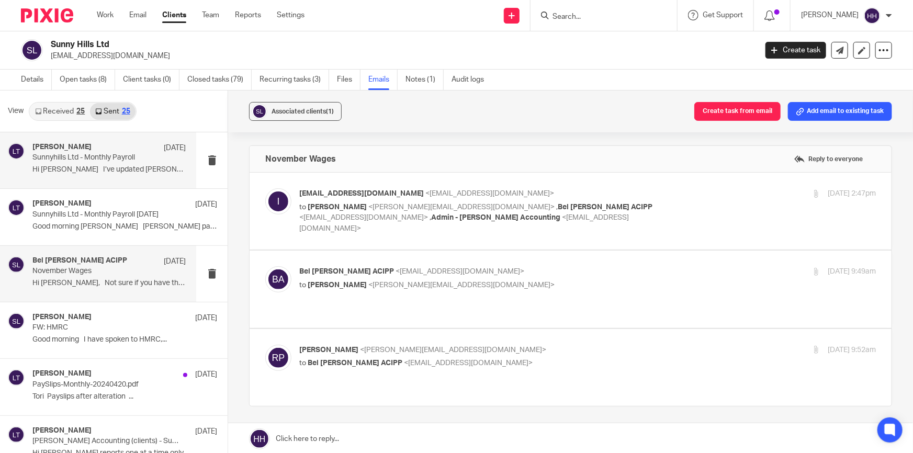
click at [95, 165] on p "Hi Tori I’ve updated Sophie’s address..." at bounding box center [108, 169] width 153 height 9
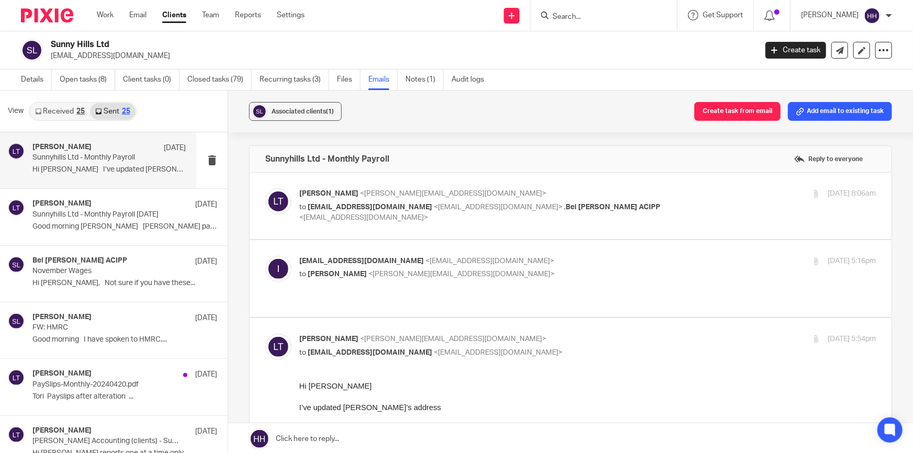
click at [68, 100] on div "View Received 25 Sent 25" at bounding box center [114, 112] width 228 height 42
click at [68, 105] on link "Received 25" at bounding box center [60, 111] width 60 height 17
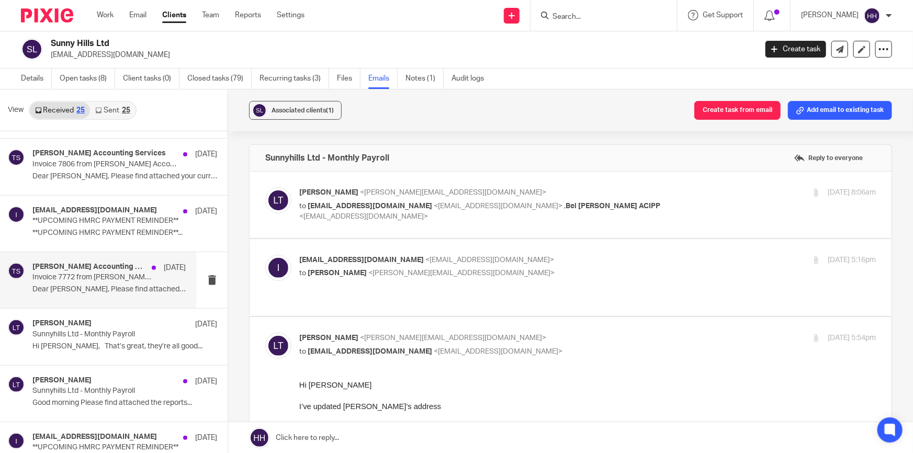
scroll to position [428, 0]
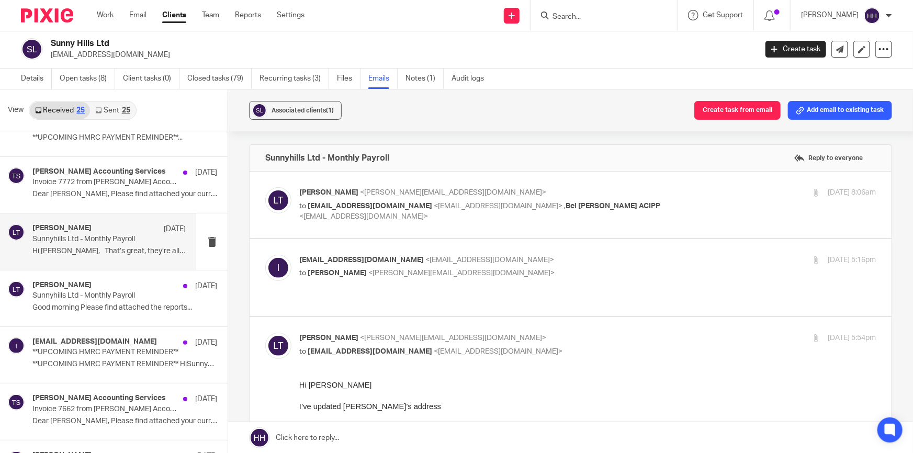
click at [88, 240] on p "Sunnyhills Ltd - Monthly Payroll" at bounding box center [93, 239] width 123 height 9
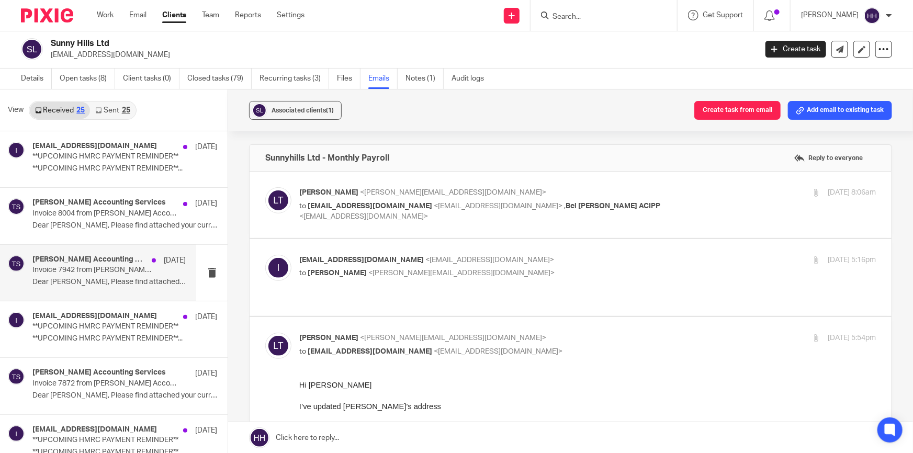
scroll to position [0, 0]
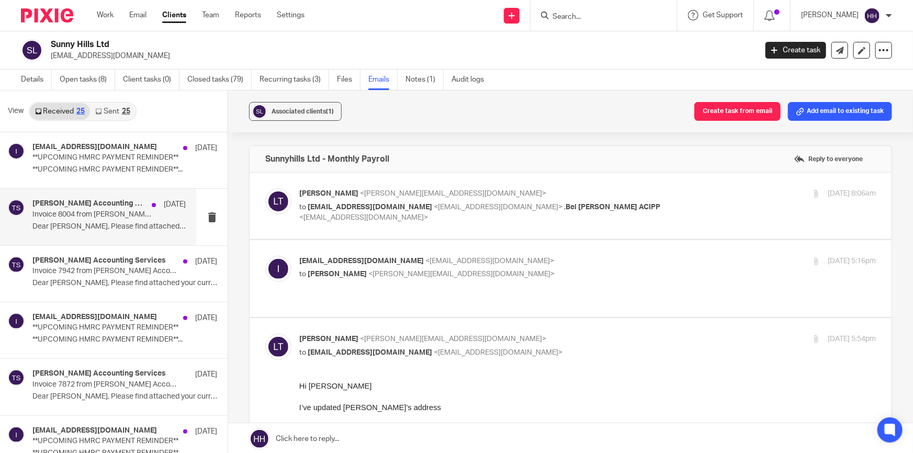
click at [106, 226] on p "Dear Tori, Please find attached your current..." at bounding box center [108, 226] width 153 height 9
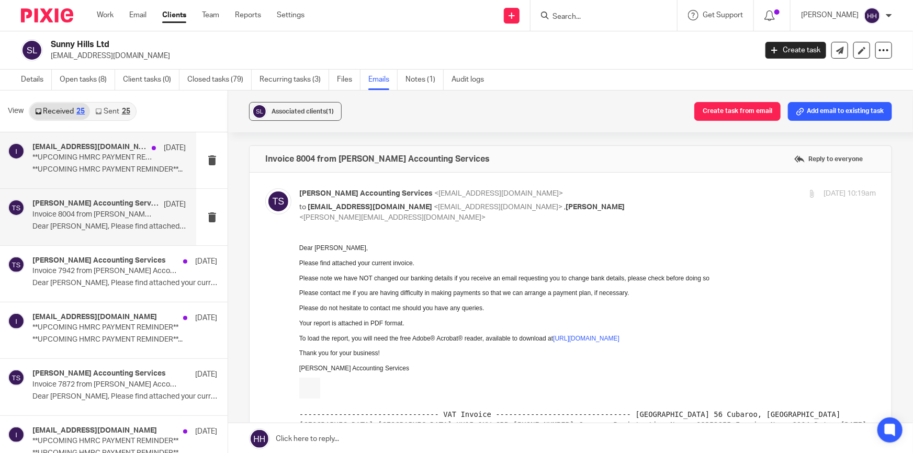
click at [126, 158] on p "**UPCOMING HMRC PAYMENT REMINDER**" at bounding box center [93, 157] width 123 height 9
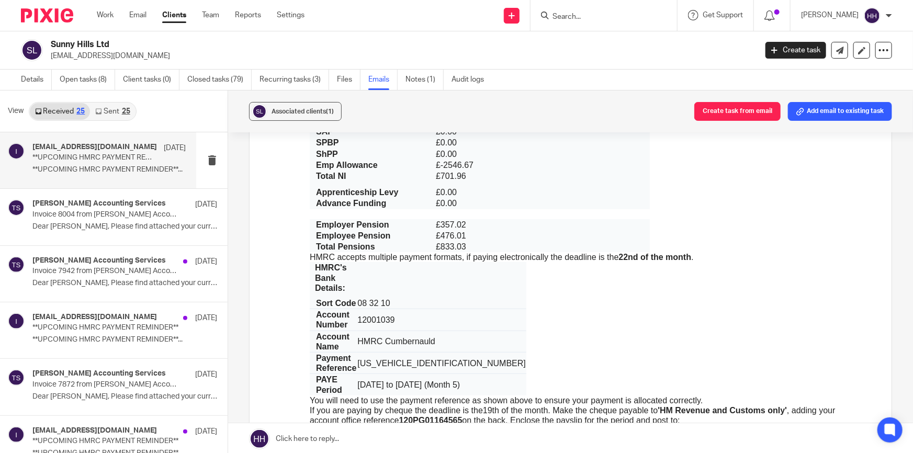
scroll to position [476, 0]
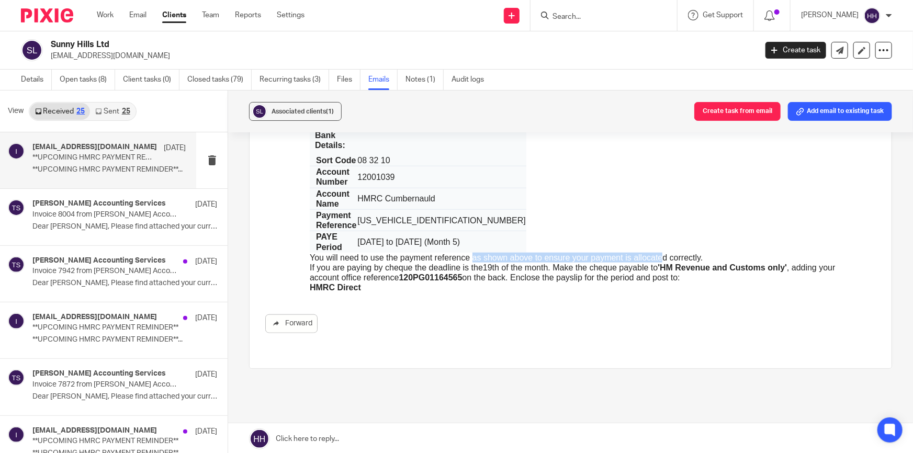
drag, startPoint x: 473, startPoint y: 219, endPoint x: 662, endPoint y: 219, distance: 188.4
click at [662, 253] on p "You will need to use the payment reference as shown above to ensure your paymen…" at bounding box center [588, 258] width 556 height 10
click at [629, 263] on p "If you are paying by cheque the deadline is the 19th of the month . Make the ch…" at bounding box center [588, 273] width 556 height 20
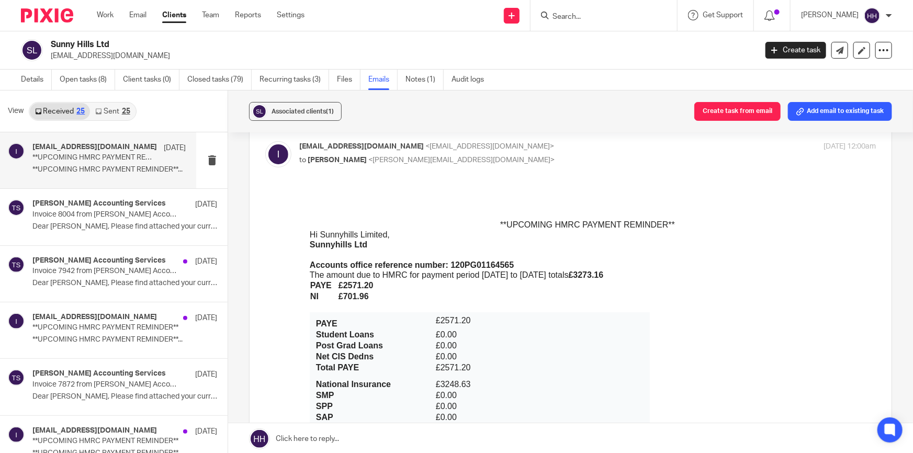
scroll to position [95, 0]
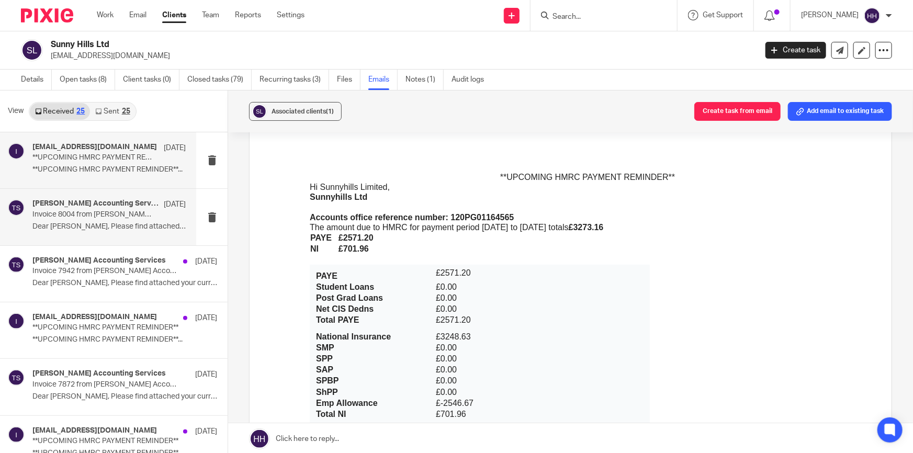
click at [71, 213] on p "Invoice 8004 from Turpin Accounting Services" at bounding box center [93, 214] width 123 height 9
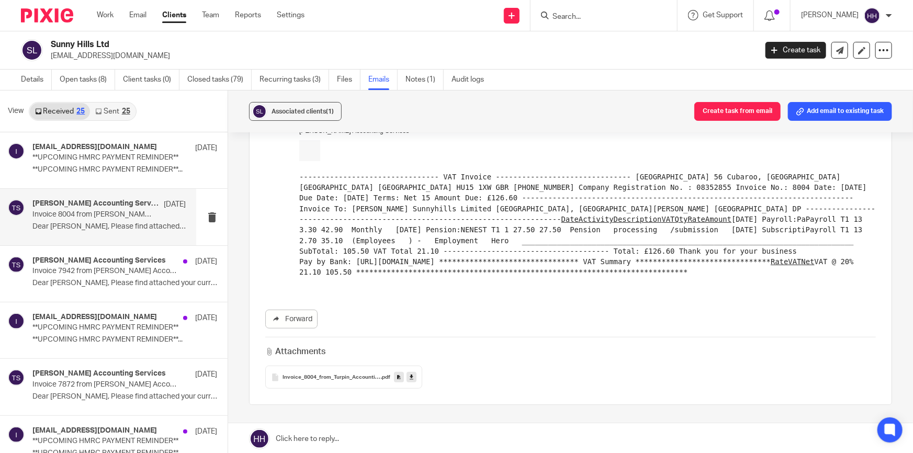
scroll to position [323, 0]
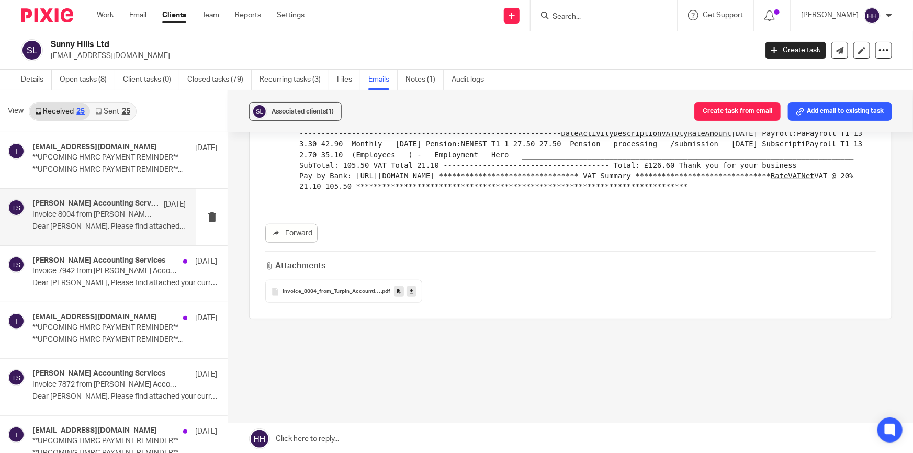
click at [107, 110] on link "Sent 25" at bounding box center [112, 111] width 45 height 17
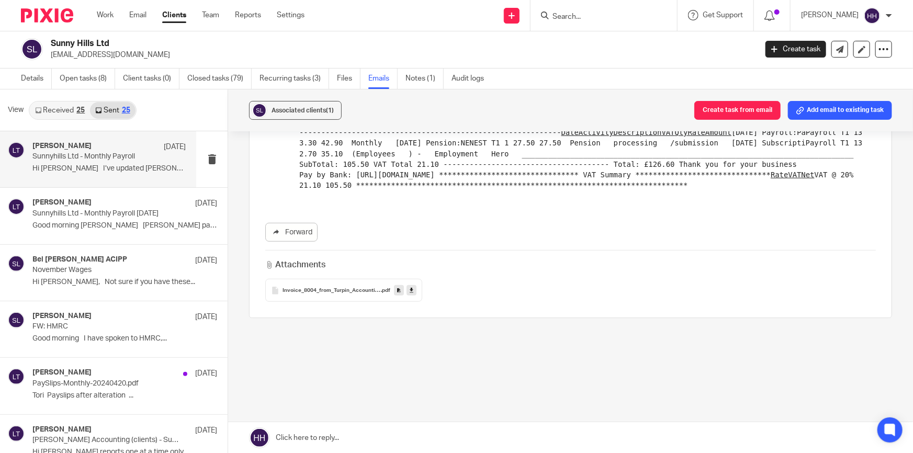
scroll to position [0, 0]
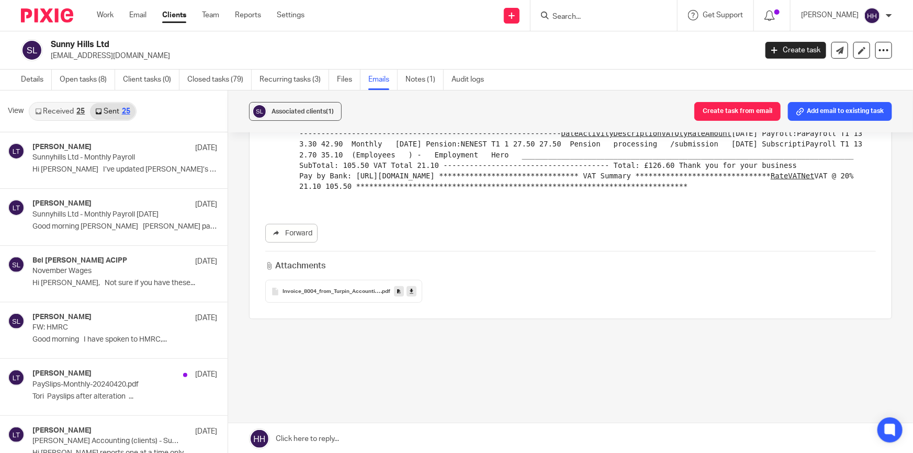
click at [79, 109] on div "25" at bounding box center [80, 111] width 8 height 7
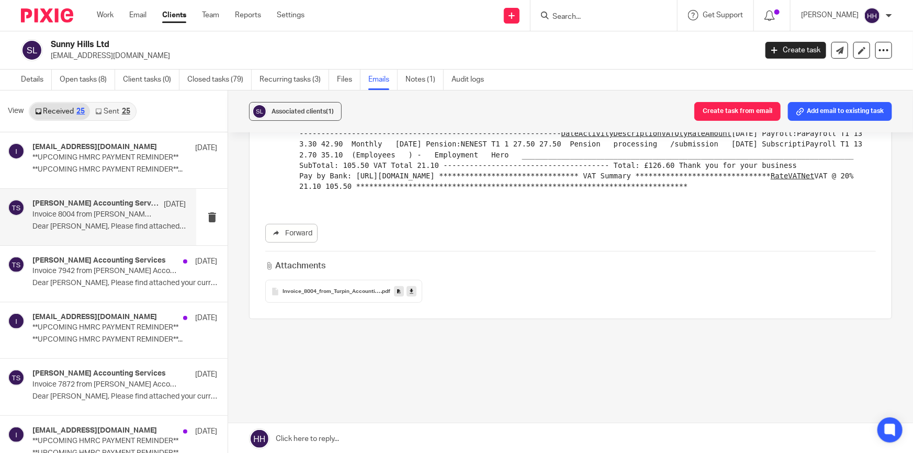
scroll to position [1, 0]
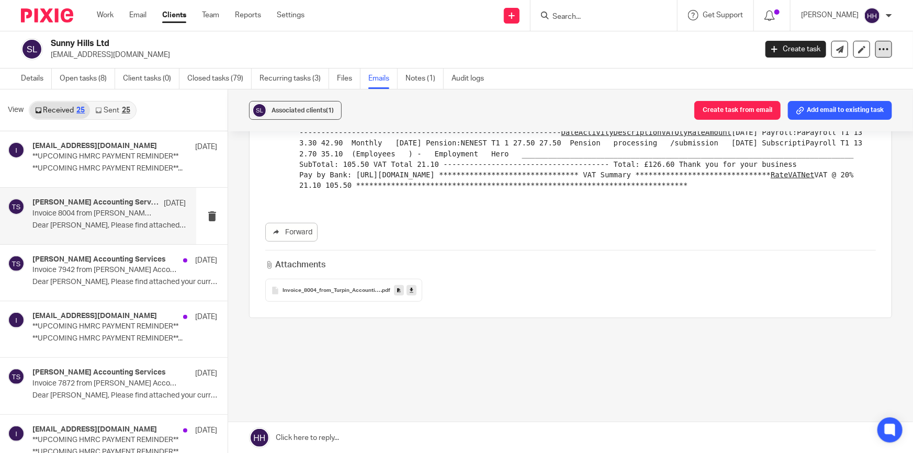
click at [879, 50] on icon at bounding box center [884, 49] width 10 height 10
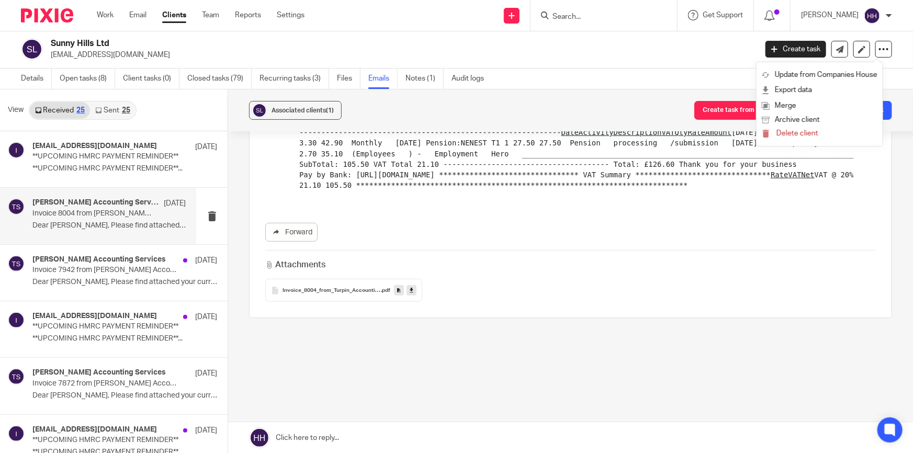
click at [567, 54] on p "[EMAIL_ADDRESS][DOMAIN_NAME]" at bounding box center [400, 55] width 699 height 10
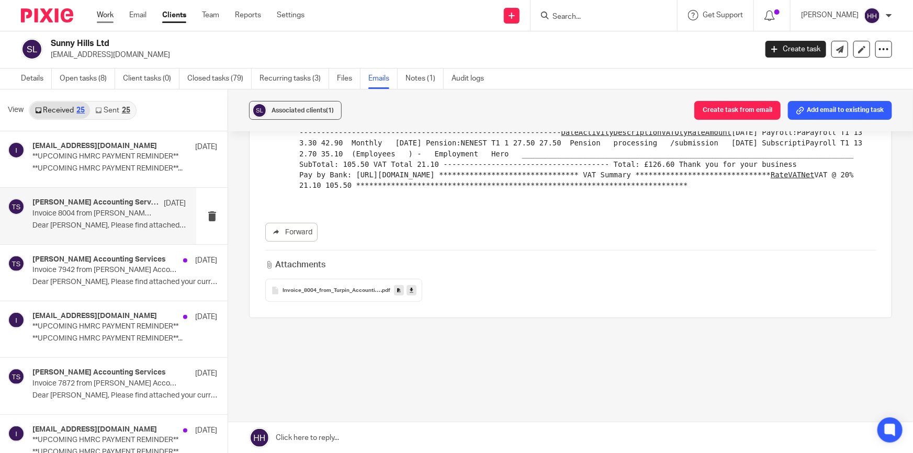
click at [110, 10] on link "Work" at bounding box center [105, 15] width 17 height 10
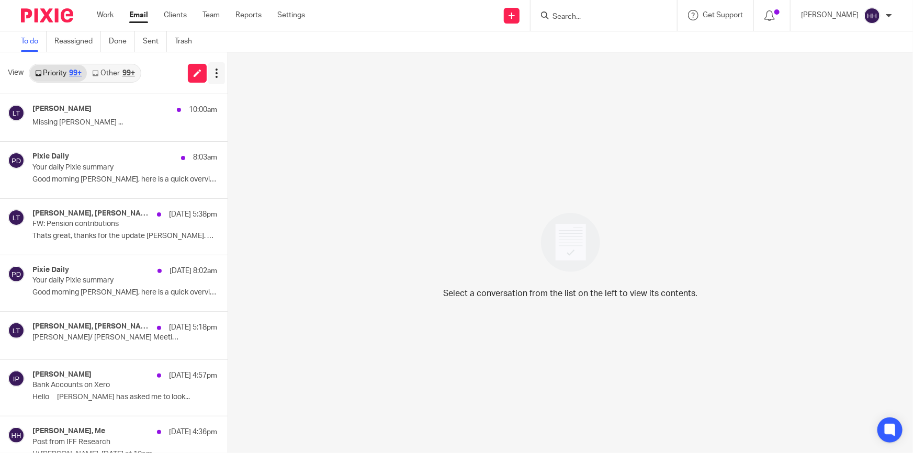
click at [213, 73] on icon at bounding box center [216, 73] width 10 height 10
click at [215, 71] on icon at bounding box center [216, 73] width 10 height 10
click at [155, 66] on div "View Priority 99+ Other 99+" at bounding box center [114, 73] width 228 height 42
click at [171, 12] on link "Clients" at bounding box center [175, 15] width 23 height 10
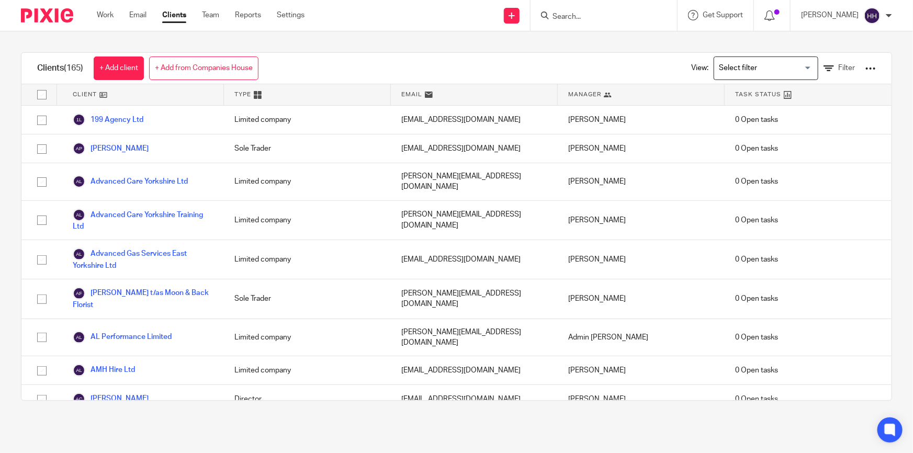
click at [589, 17] on input "Search" at bounding box center [599, 17] width 94 height 9
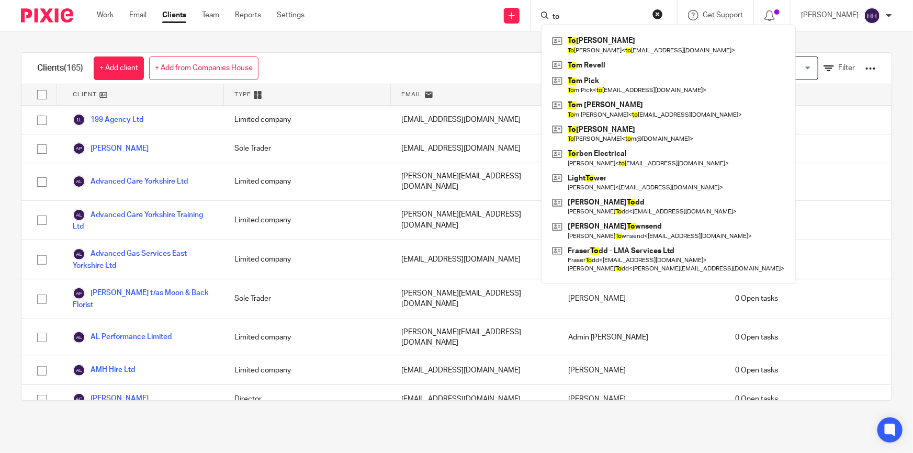
type input "tor"
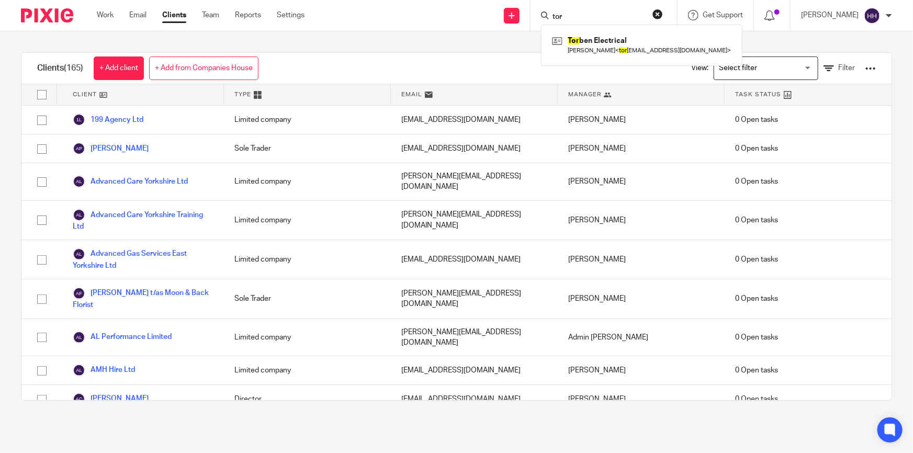
click at [598, 17] on input "tor" at bounding box center [599, 17] width 94 height 9
type input "sunny"
click at [622, 52] on link at bounding box center [642, 45] width 185 height 24
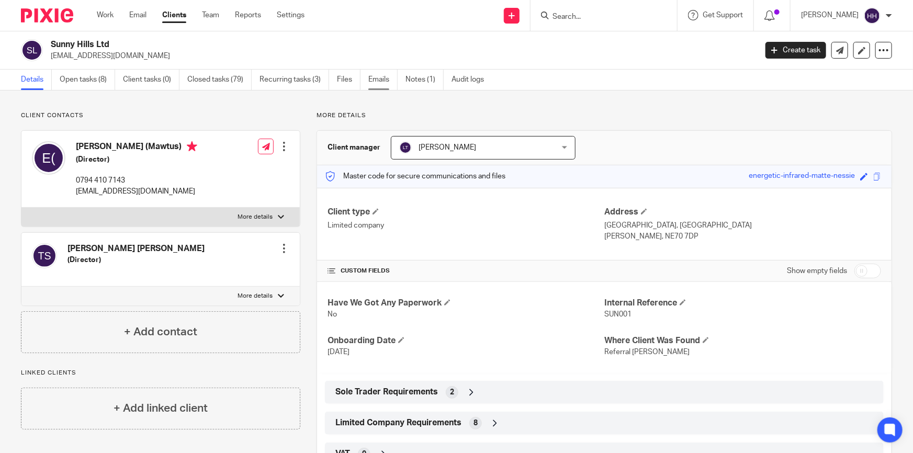
click at [382, 74] on link "Emails" at bounding box center [383, 80] width 29 height 20
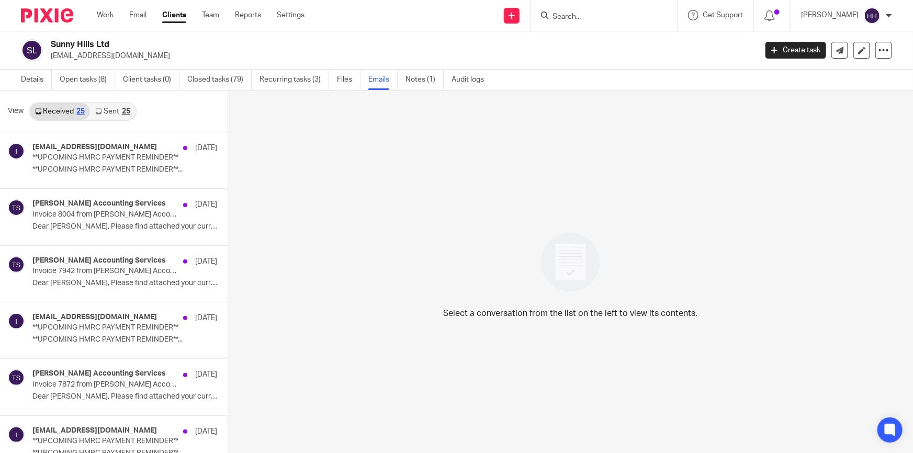
click at [119, 108] on link "Sent 25" at bounding box center [112, 111] width 45 height 17
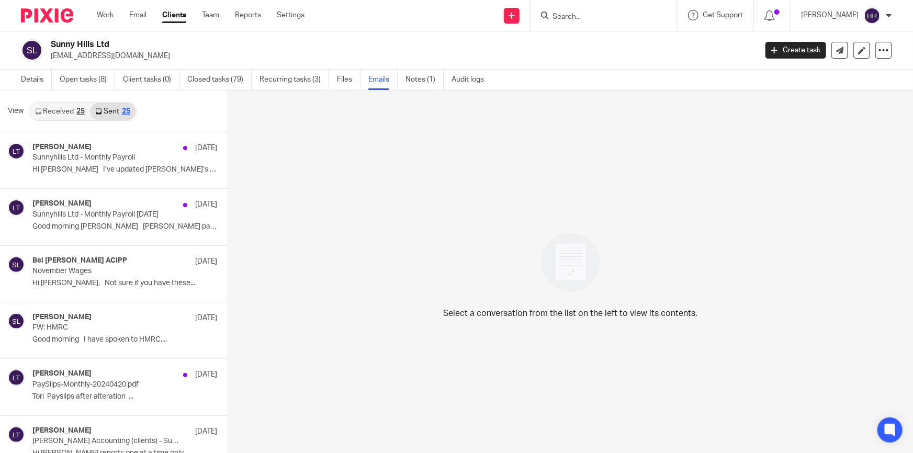
scroll to position [1, 0]
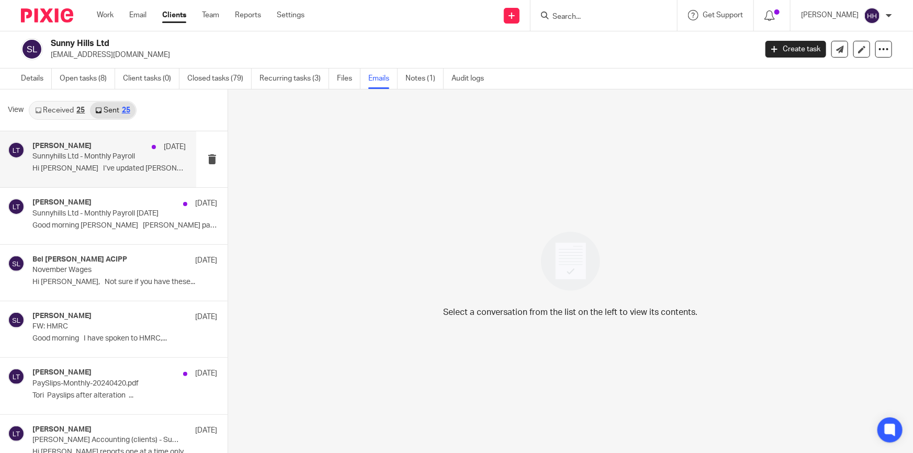
click at [105, 165] on p "Hi Tori I’ve updated Sophie’s address..." at bounding box center [108, 168] width 153 height 9
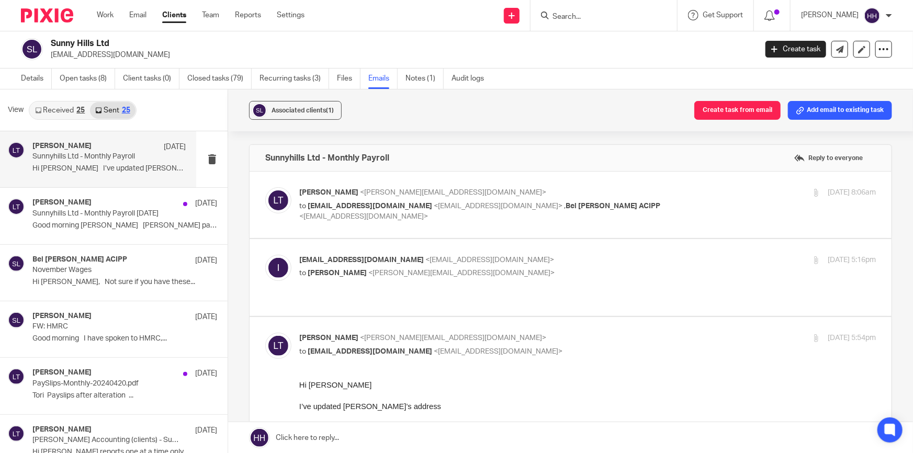
scroll to position [0, 0]
click at [633, 192] on p "Liz Turpin <liz@turpinaccounting.co.uk>" at bounding box center [491, 192] width 385 height 11
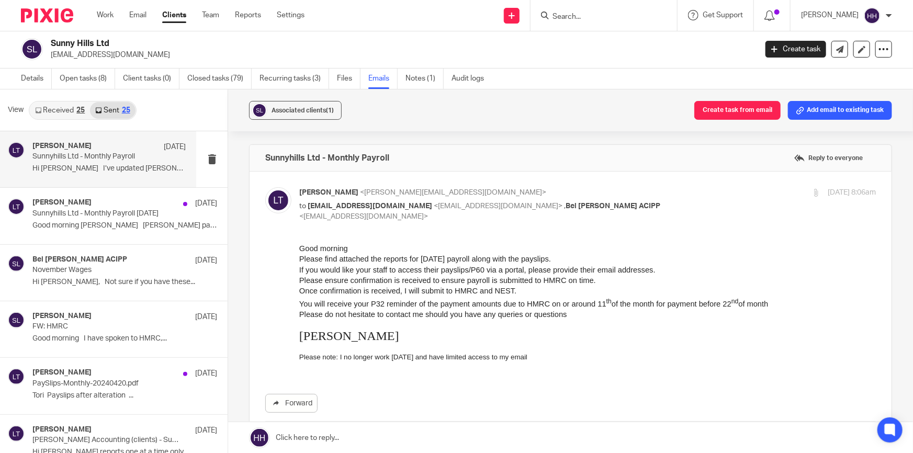
scroll to position [47, 0]
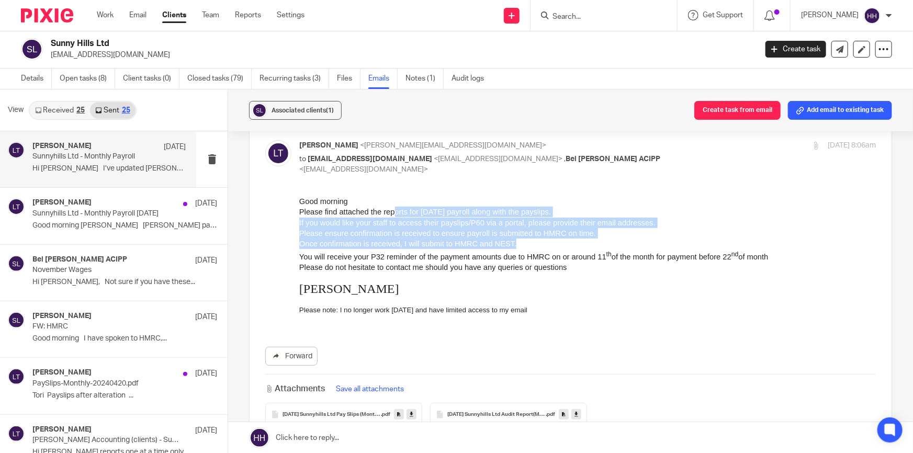
drag, startPoint x: 447, startPoint y: 213, endPoint x: 620, endPoint y: 244, distance: 176.1
click at [627, 242] on div "Good morning Please find attached the reports for April 2025 payroll along with…" at bounding box center [587, 229] width 577 height 66
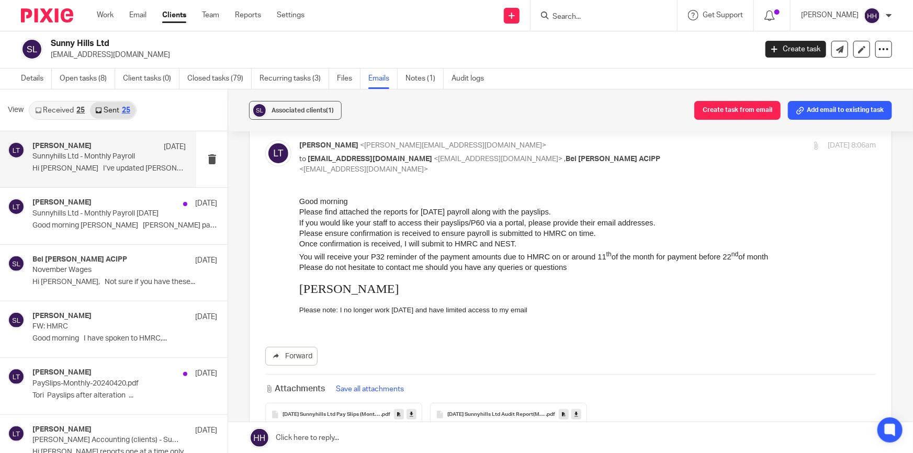
click at [603, 252] on span "You will receive your P32 reminder of the payment amounts due to HMRC on or aro…" at bounding box center [534, 256] width 470 height 8
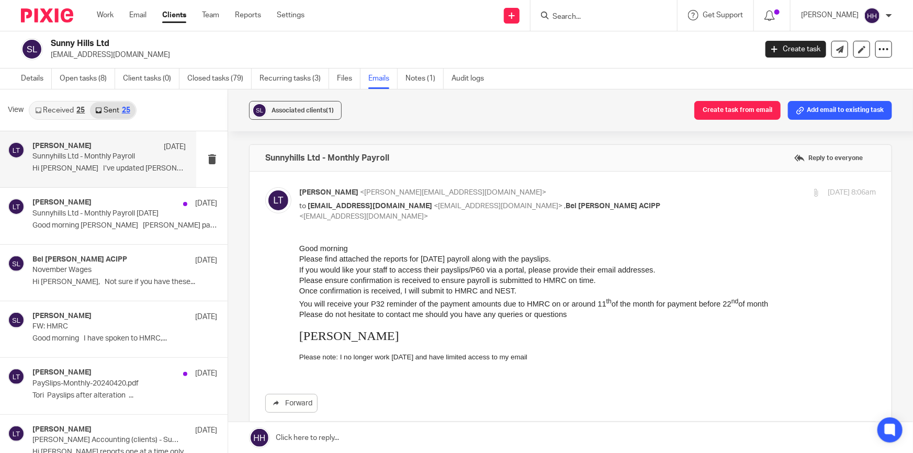
drag, startPoint x: 161, startPoint y: 55, endPoint x: 47, endPoint y: 58, distance: 114.2
click at [47, 58] on div "Sunny Hills Ltd info@sunnyhillsfarmshop.co.uk" at bounding box center [385, 49] width 729 height 22
copy p "[EMAIL_ADDRESS][DOMAIN_NAME]"
click at [665, 196] on p "Liz Turpin <liz@turpinaccounting.co.uk>" at bounding box center [491, 192] width 385 height 11
checkbox input "false"
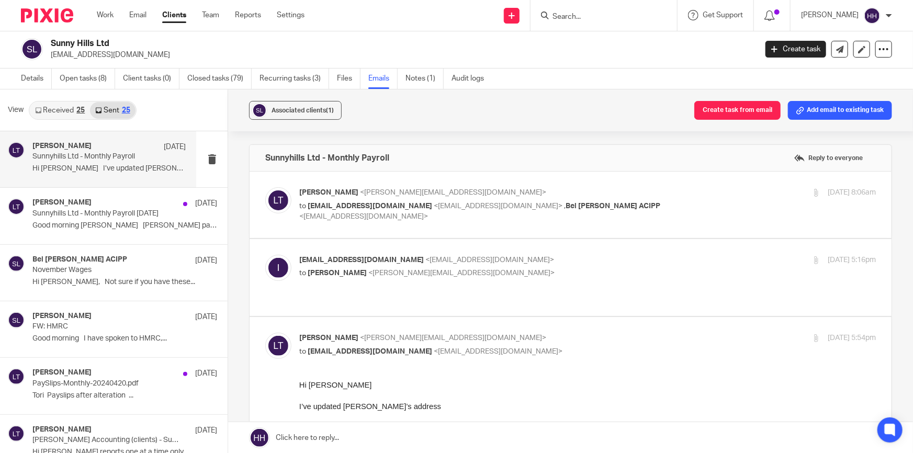
click at [565, 259] on p "info@sunnyhills.co.uk <info@sunnyhills.co.uk>" at bounding box center [491, 260] width 385 height 11
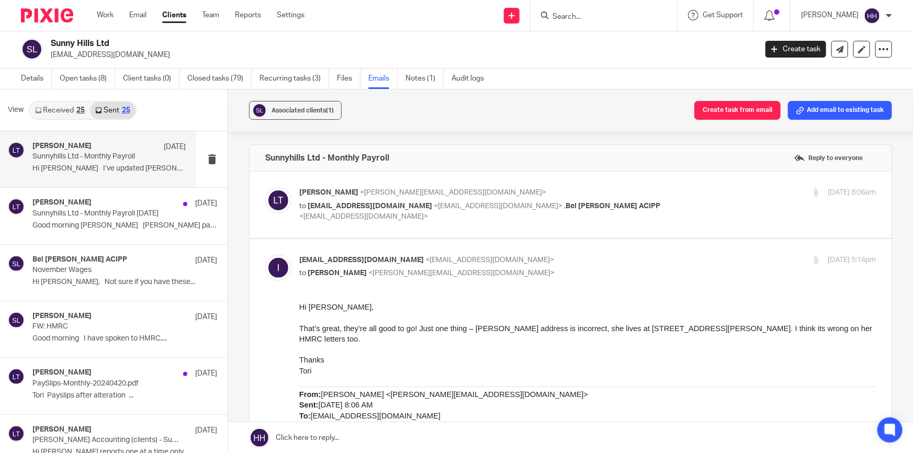
click at [550, 257] on p "info@sunnyhills.co.uk <info@sunnyhills.co.uk>" at bounding box center [491, 260] width 385 height 11
checkbox input "false"
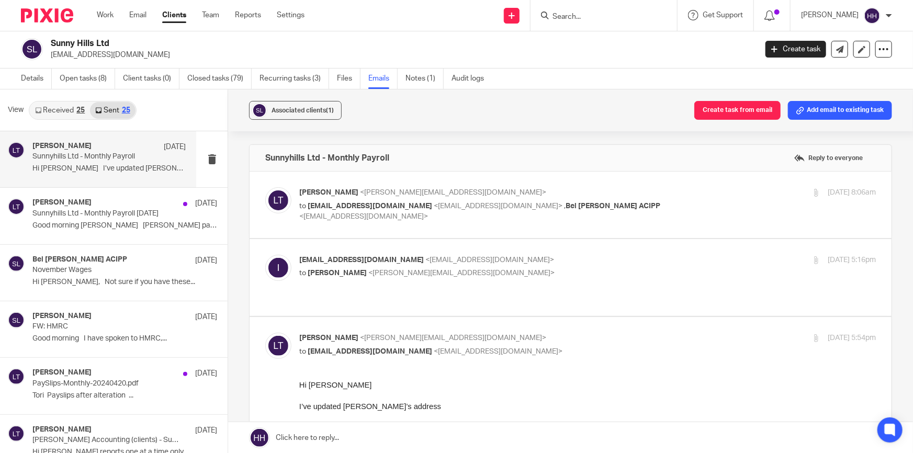
click at [634, 194] on p "Liz Turpin <liz@turpinaccounting.co.uk>" at bounding box center [491, 192] width 385 height 11
checkbox input "true"
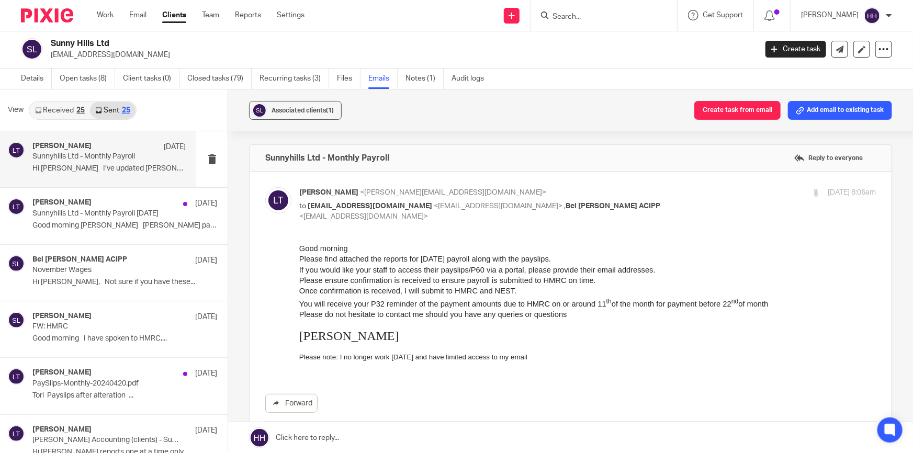
scroll to position [238, 0]
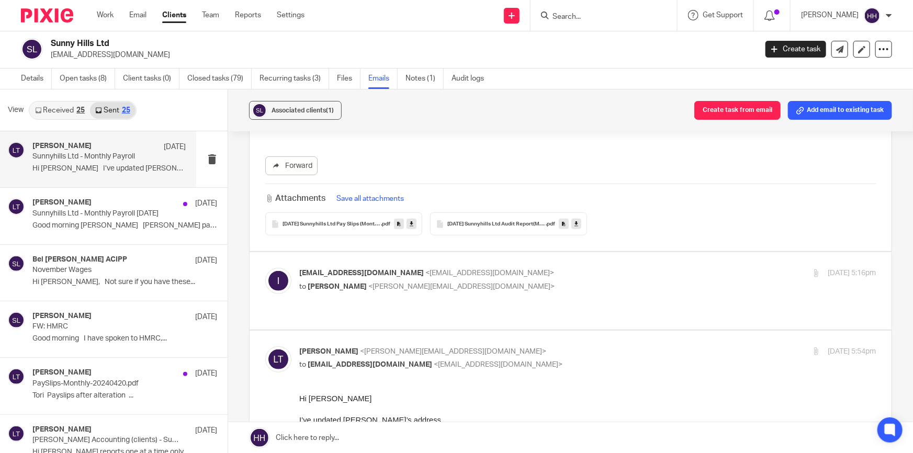
click at [343, 221] on span "2025-04-20 Sunnyhills Ltd Pay Slips (Monthly)" at bounding box center [332, 224] width 98 height 6
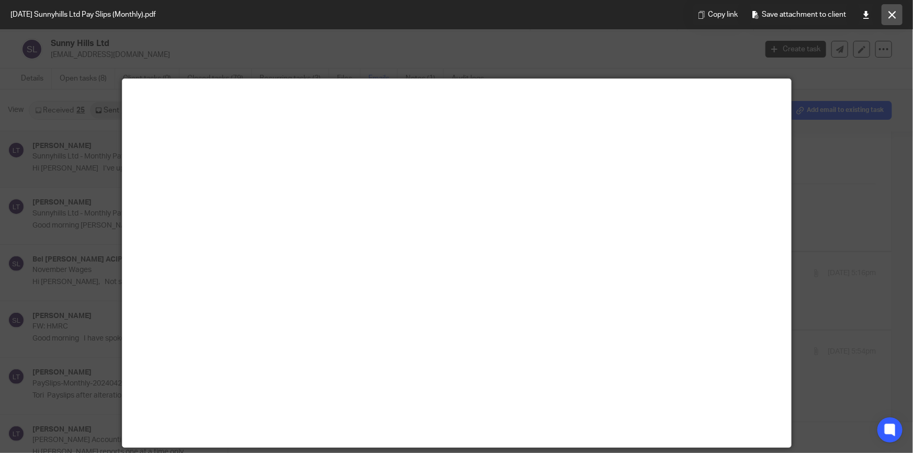
click at [890, 13] on icon at bounding box center [893, 15] width 8 height 8
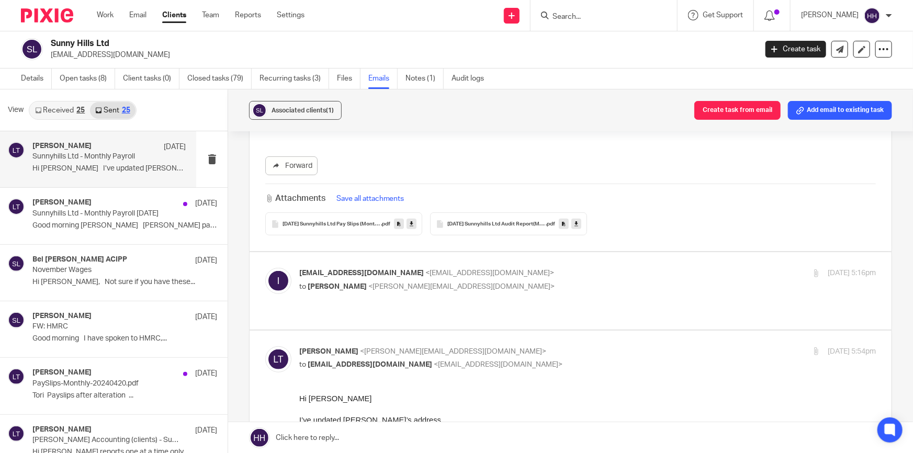
click at [493, 221] on span "2025-04-20 Sunnyhills Ltd Audit Report(Monthly)" at bounding box center [497, 224] width 98 height 6
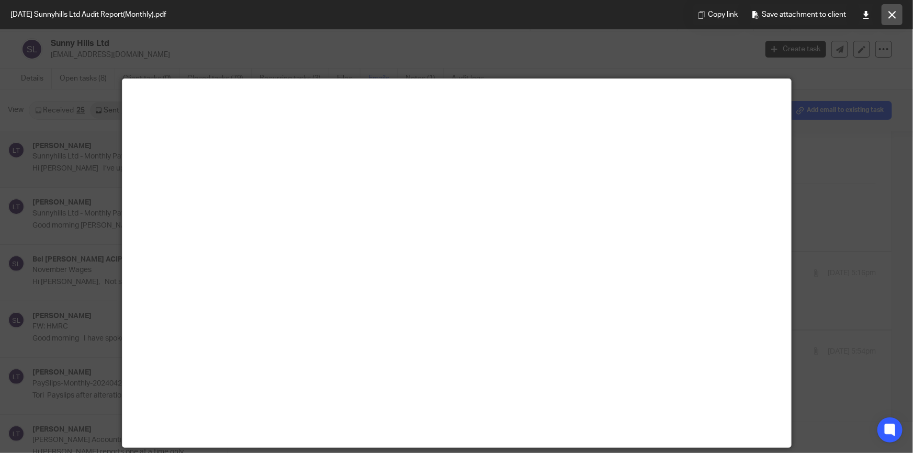
click at [890, 12] on icon at bounding box center [893, 15] width 8 height 8
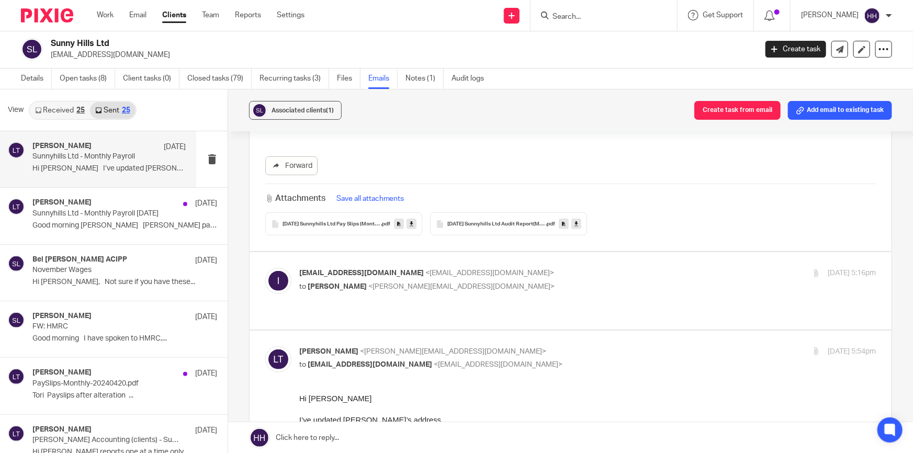
click at [18, 73] on div "Details Open tasks (8) Client tasks (0) Closed tasks (79) Recurring tasks (3) F…" at bounding box center [255, 79] width 510 height 20
click at [31, 80] on link "Details" at bounding box center [36, 79] width 31 height 20
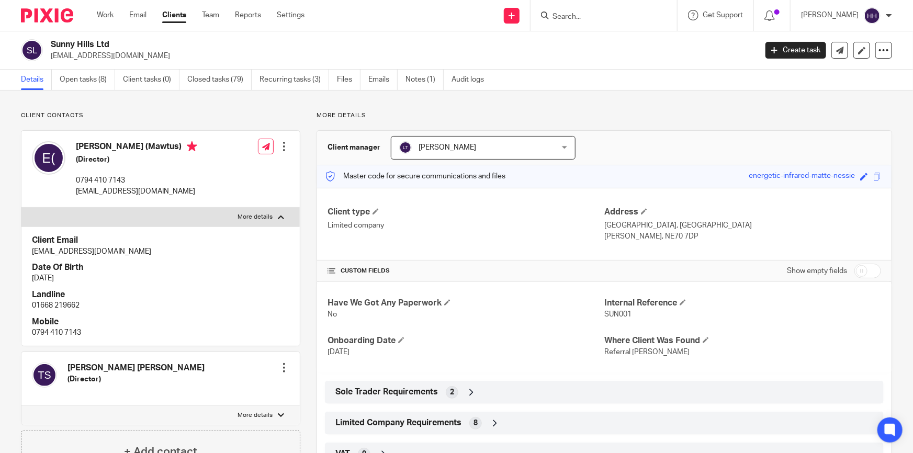
drag, startPoint x: 88, startPoint y: 252, endPoint x: 145, endPoint y: 245, distance: 56.9
click at [145, 247] on p "[EMAIL_ADDRESS][DOMAIN_NAME]" at bounding box center [161, 252] width 258 height 10
click at [161, 247] on p "[EMAIL_ADDRESS][DOMAIN_NAME]" at bounding box center [161, 252] width 258 height 10
click at [194, 213] on label "More details" at bounding box center [160, 217] width 278 height 19
click at [21, 208] on input "More details" at bounding box center [21, 207] width 1 height 1
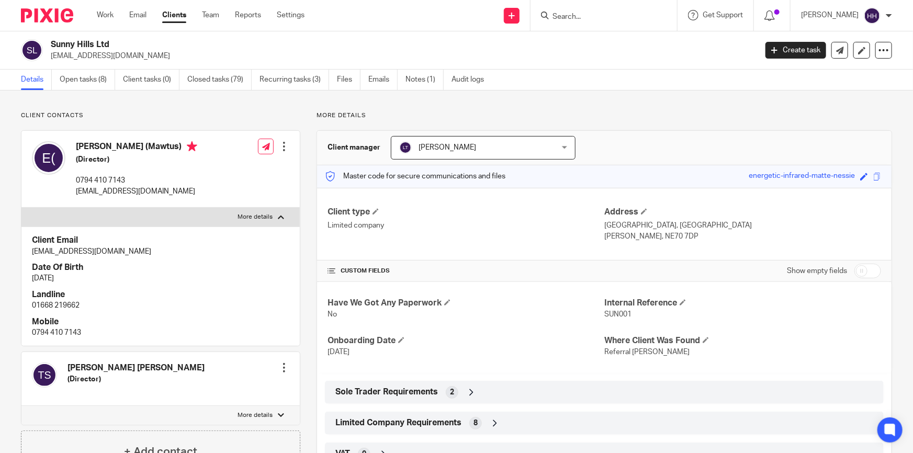
checkbox input "false"
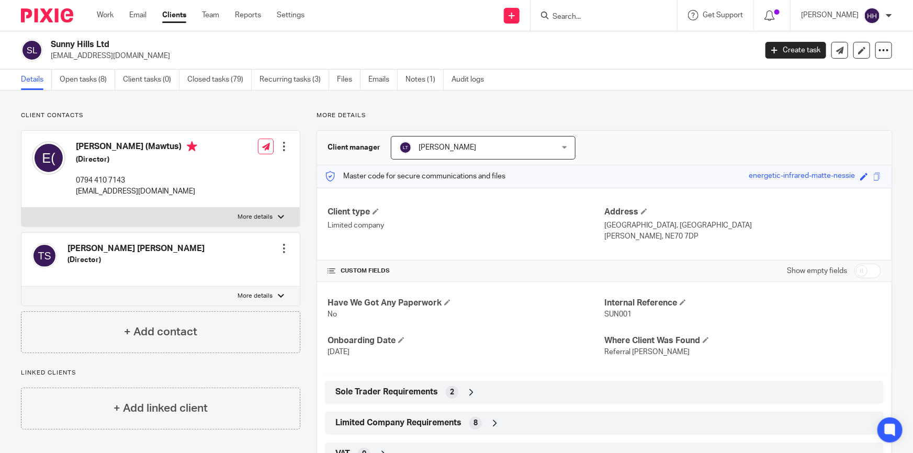
click at [163, 298] on label "More details" at bounding box center [160, 296] width 278 height 19
click at [21, 287] on input "More details" at bounding box center [21, 286] width 1 height 1
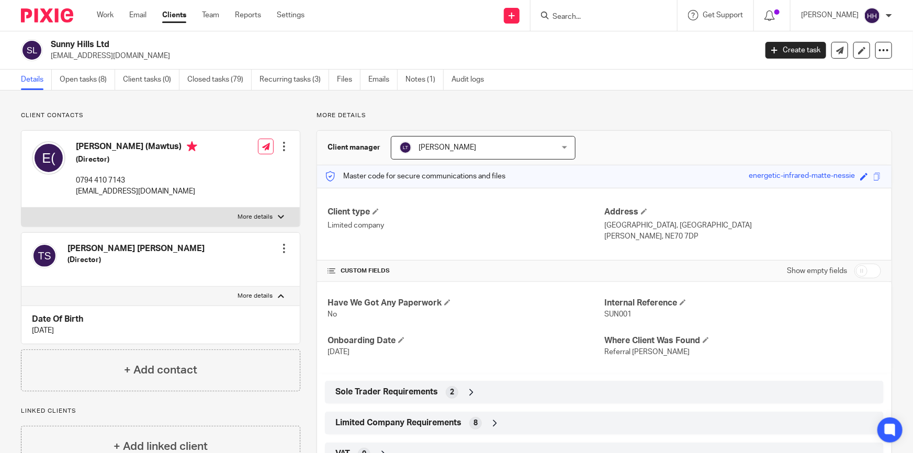
click at [169, 293] on label "More details" at bounding box center [160, 296] width 278 height 19
click at [21, 287] on input "More details" at bounding box center [21, 286] width 1 height 1
checkbox input "false"
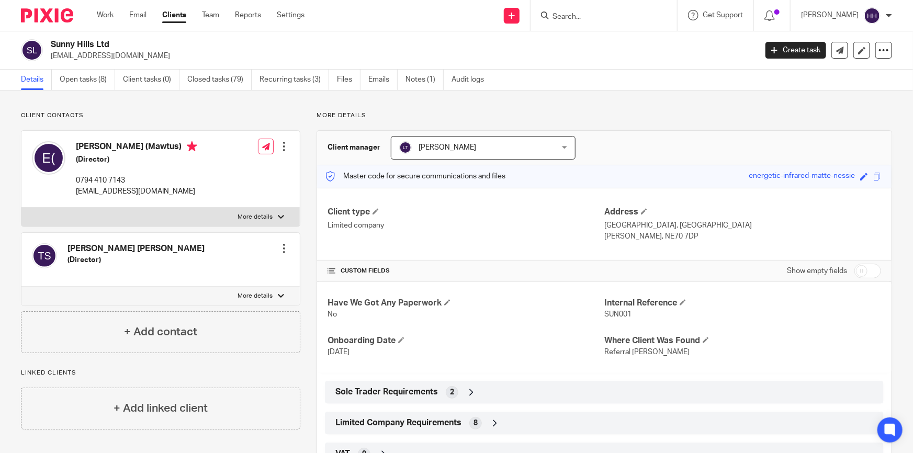
click at [172, 16] on link "Clients" at bounding box center [174, 15] width 24 height 10
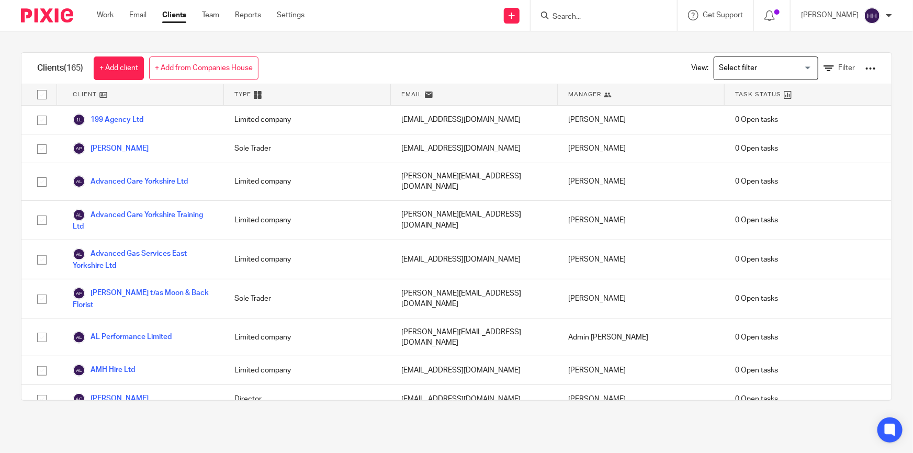
click at [586, 13] on input "Search" at bounding box center [599, 17] width 94 height 9
type input "sunny"
click at [590, 35] on link at bounding box center [642, 45] width 185 height 24
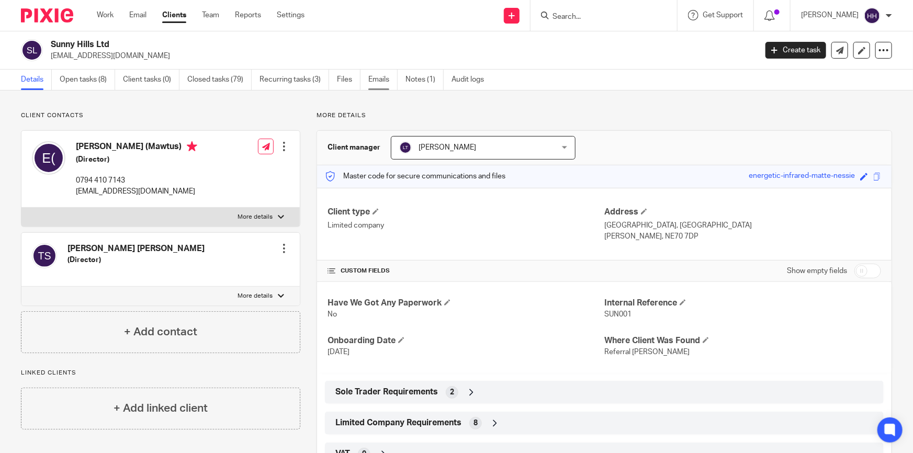
click at [375, 80] on link "Emails" at bounding box center [383, 80] width 29 height 20
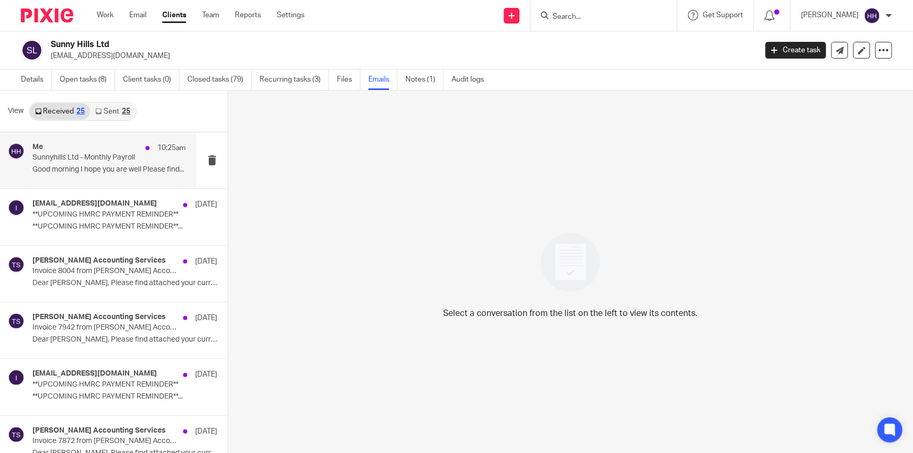
click at [105, 136] on div "Me 10:25am Sunnyhills Ltd - Monthly Payroll Good morning I hope you are well Pl…" at bounding box center [98, 160] width 196 height 56
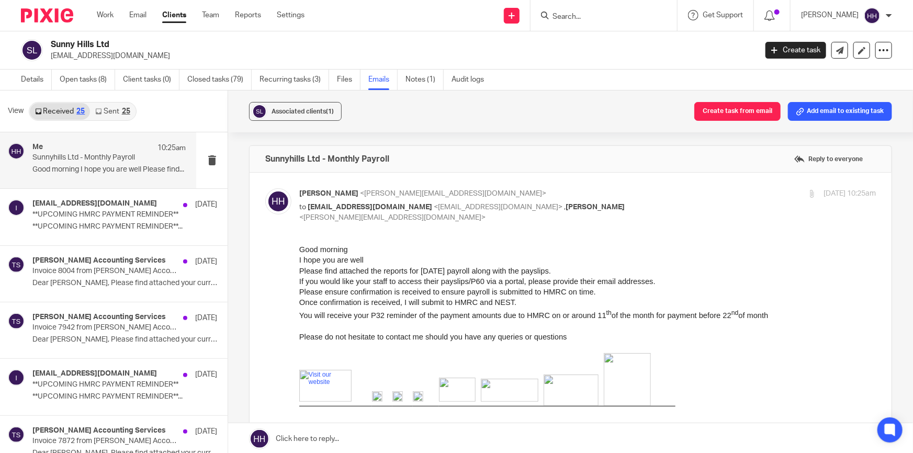
scroll to position [47, 0]
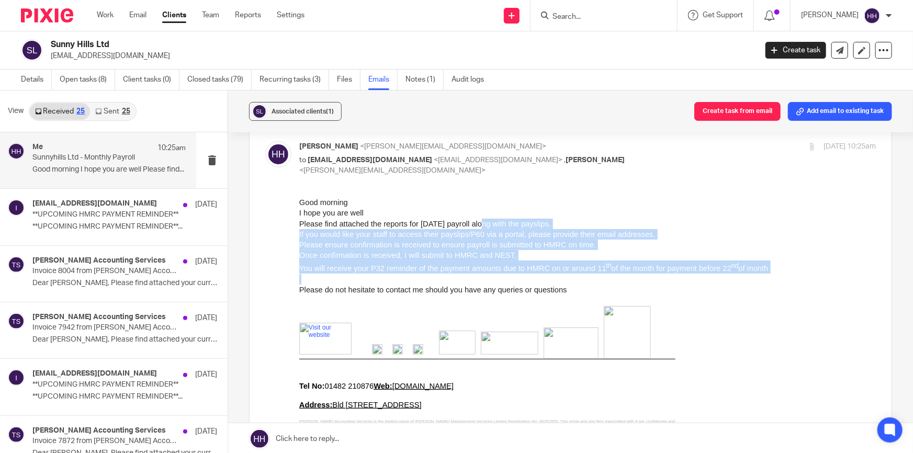
drag, startPoint x: 534, startPoint y: 224, endPoint x: 585, endPoint y: 285, distance: 80.3
click at [589, 284] on div "Good morning I hope you are well Please find attached the reports for [DATE] pa…" at bounding box center [587, 251] width 577 height 109
click at [567, 288] on p "Please do not hesitate to contact me should you have any queries or questions" at bounding box center [587, 289] width 577 height 10
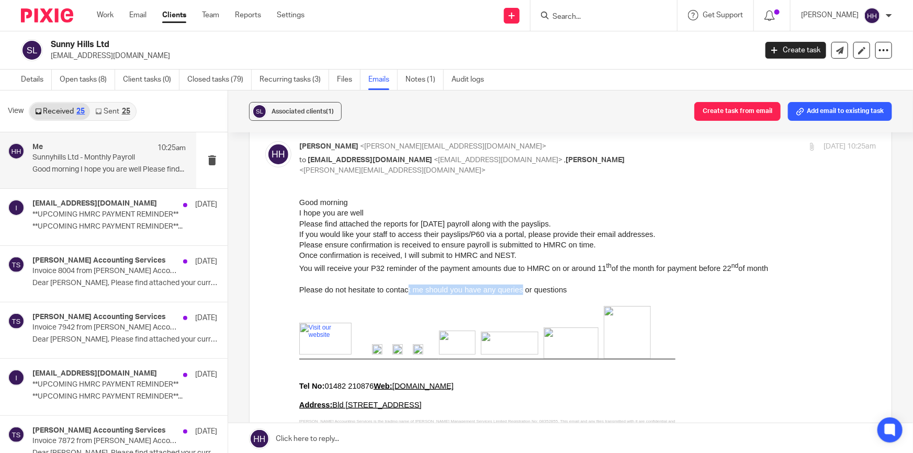
drag, startPoint x: 407, startPoint y: 292, endPoint x: 524, endPoint y: 292, distance: 117.8
click at [522, 293] on span "Please do not hesitate to contact me should you have any queries or questions" at bounding box center [433, 289] width 268 height 8
click at [551, 289] on span "Please do not hesitate to contact me should you have any queries or questions" at bounding box center [433, 289] width 268 height 8
drag, startPoint x: 487, startPoint y: 293, endPoint x: 550, endPoint y: 287, distance: 62.6
click at [550, 287] on span "Please do not hesitate to contact me should you have any queries or questions" at bounding box center [433, 289] width 268 height 8
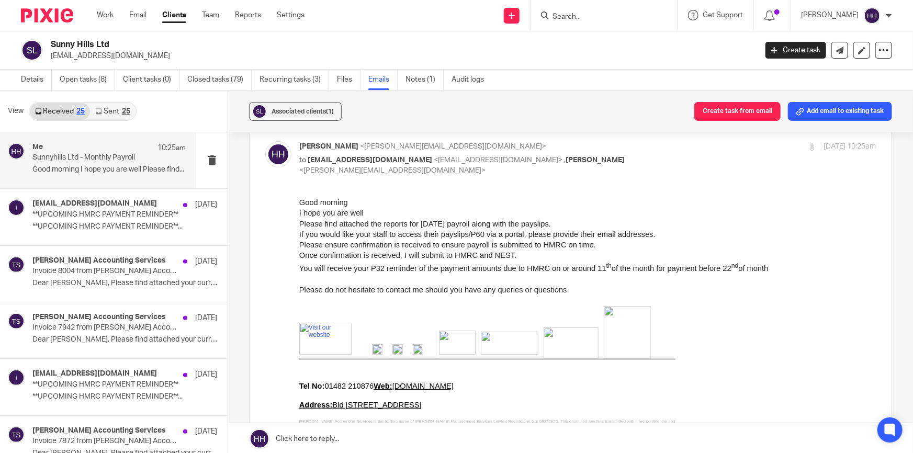
click at [556, 287] on span "Please do not hesitate to contact me should you have any queries or questions" at bounding box center [433, 289] width 268 height 8
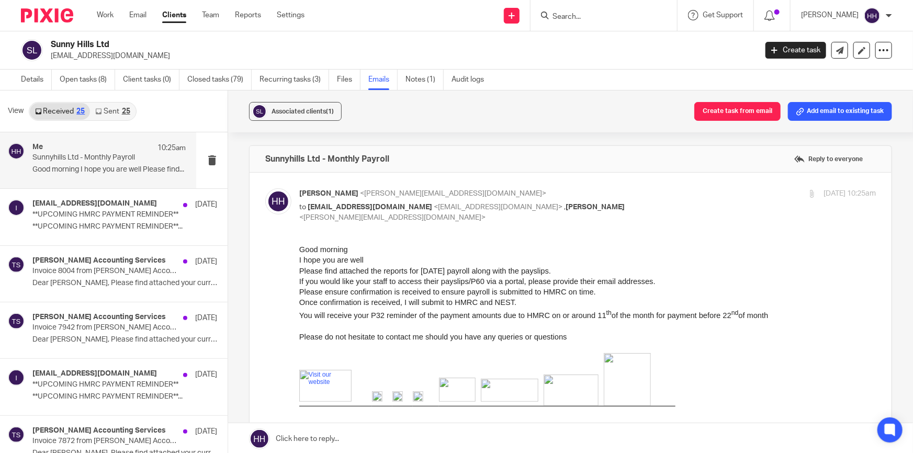
click at [19, 82] on div "Details Open tasks (8) Client tasks (0) Closed tasks (79) Recurring tasks (3) F…" at bounding box center [255, 80] width 510 height 20
click at [24, 81] on link "Details" at bounding box center [36, 80] width 31 height 20
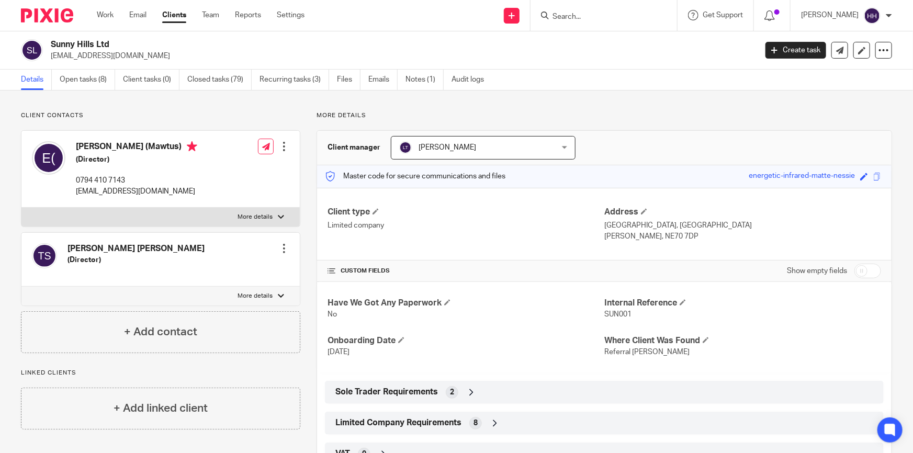
click at [185, 15] on link "Clients" at bounding box center [174, 15] width 24 height 10
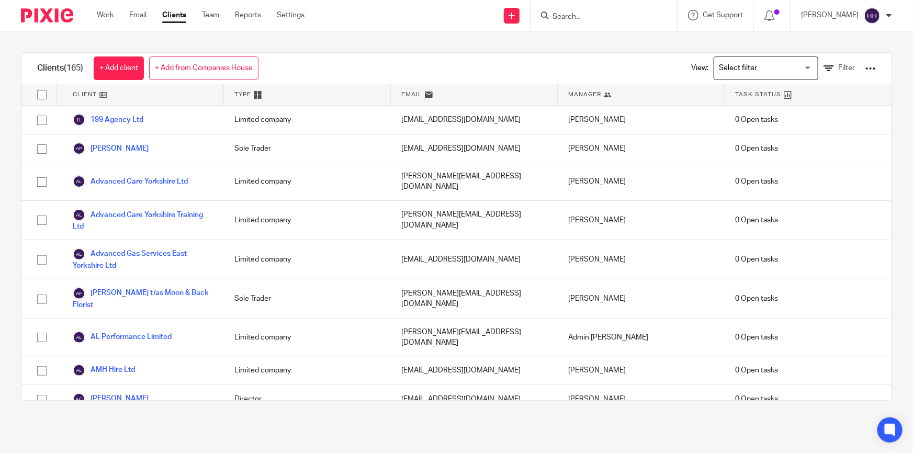
click at [75, 429] on main "Clients (165) + Add client + Add from Companies House View: Loading... Filter C…" at bounding box center [456, 226] width 913 height 453
